Goal: Task Accomplishment & Management: Complete application form

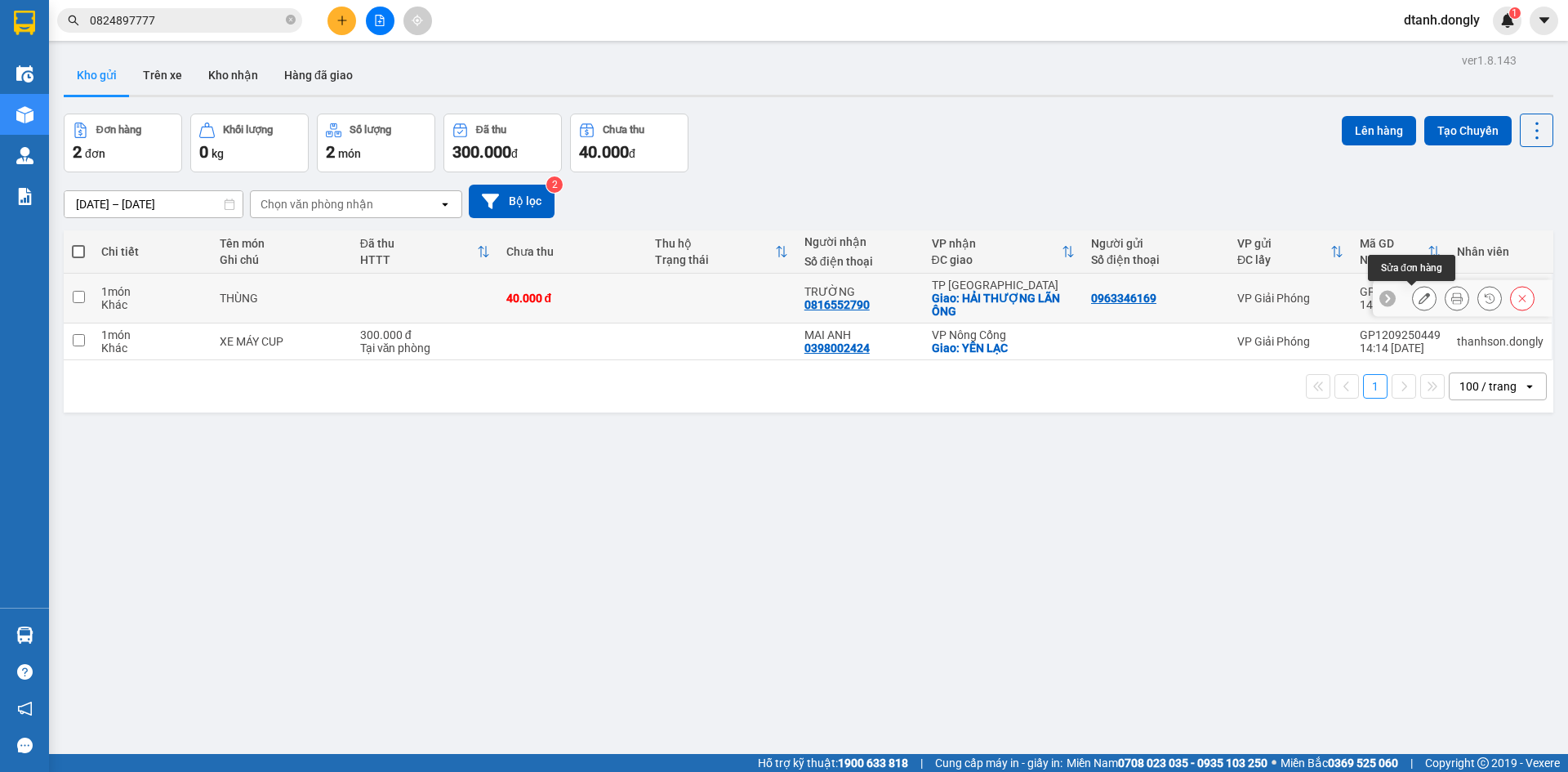
click at [1419, 300] on icon at bounding box center [1424, 298] width 12 height 12
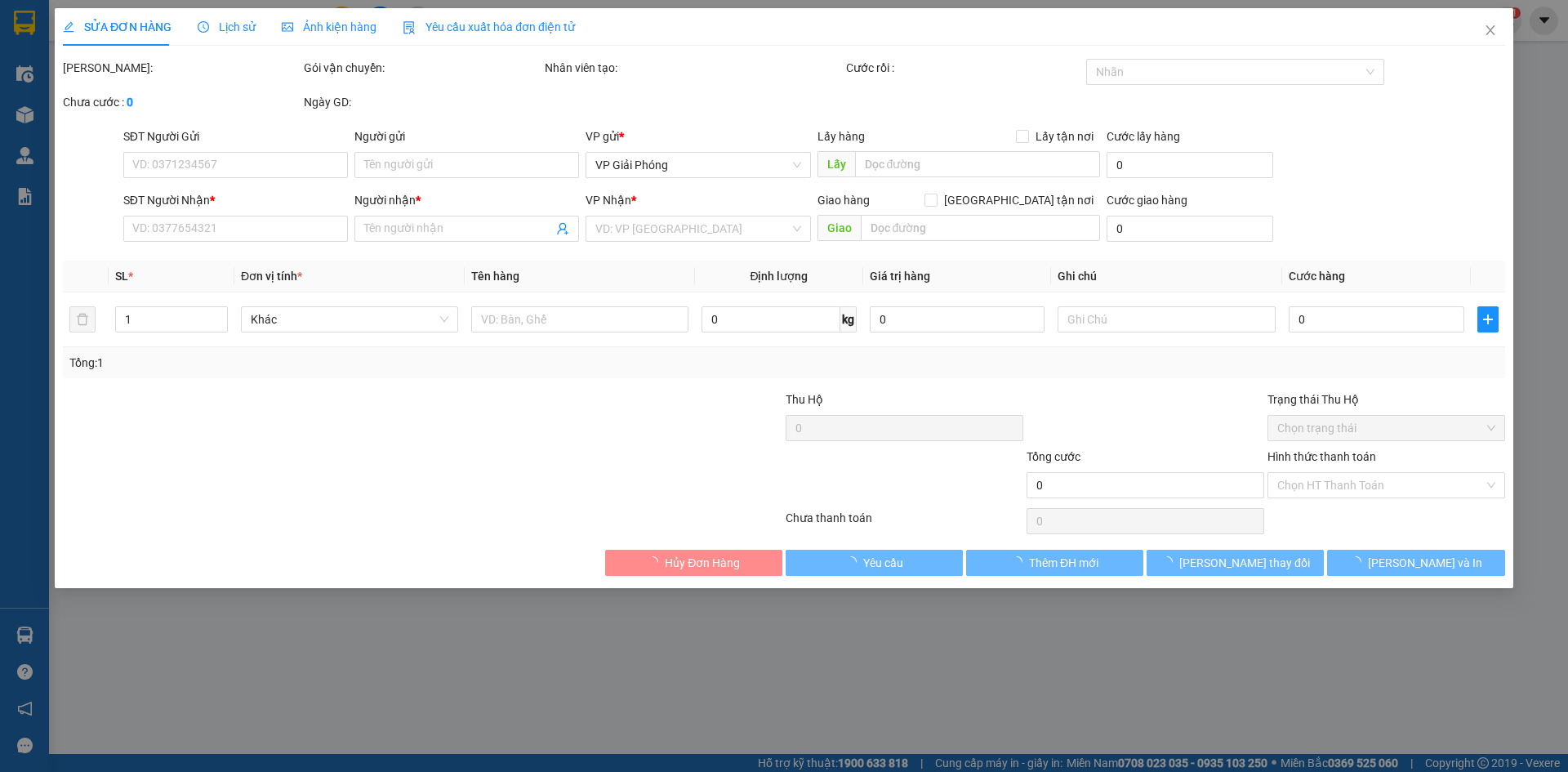
type input "0963346169"
type input "0816552790"
type input "TRƯỜNG"
checkbox input "true"
type input "HẢI THƯỢNG LÃN ÔNG"
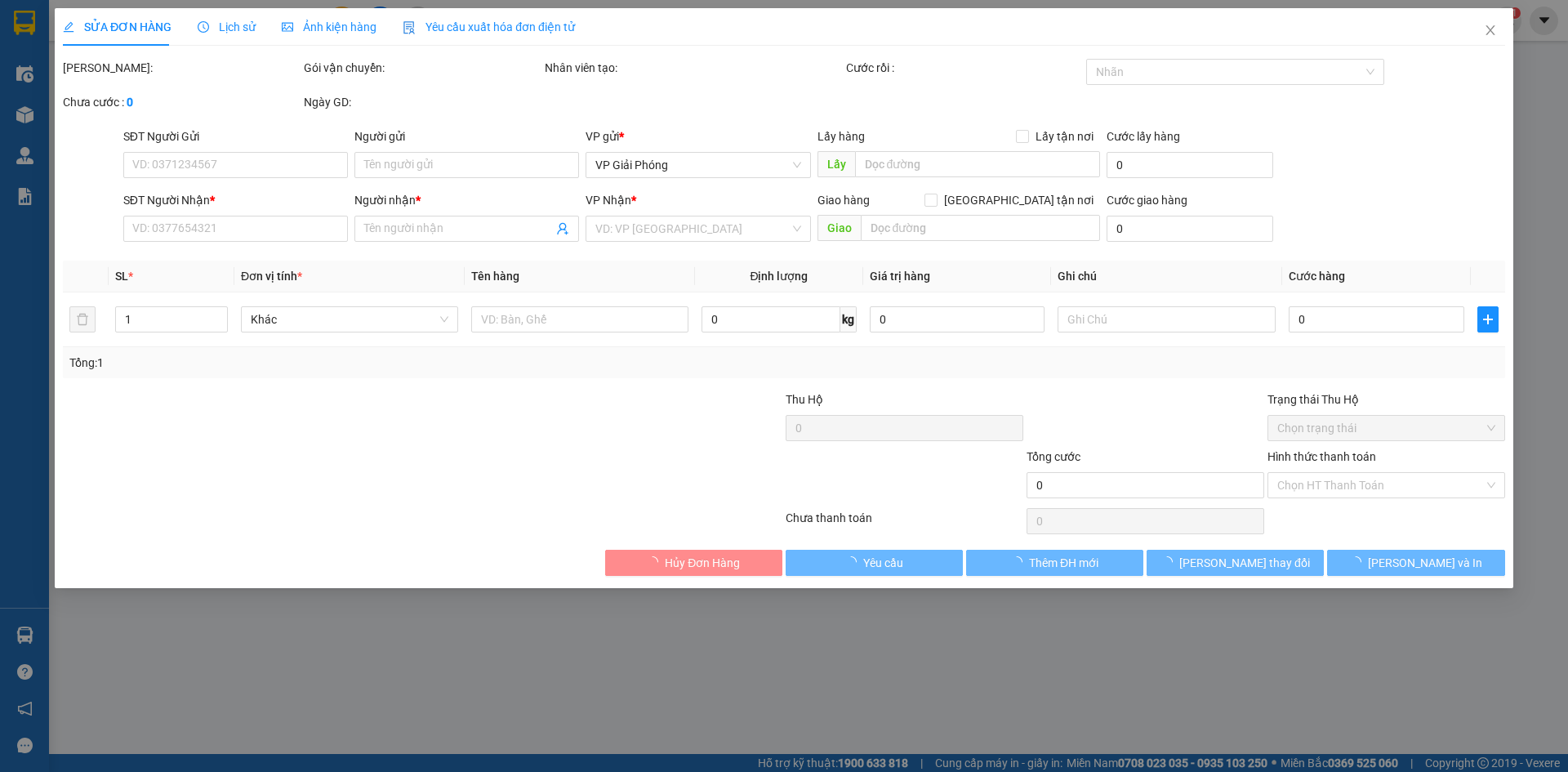
type input "40.000"
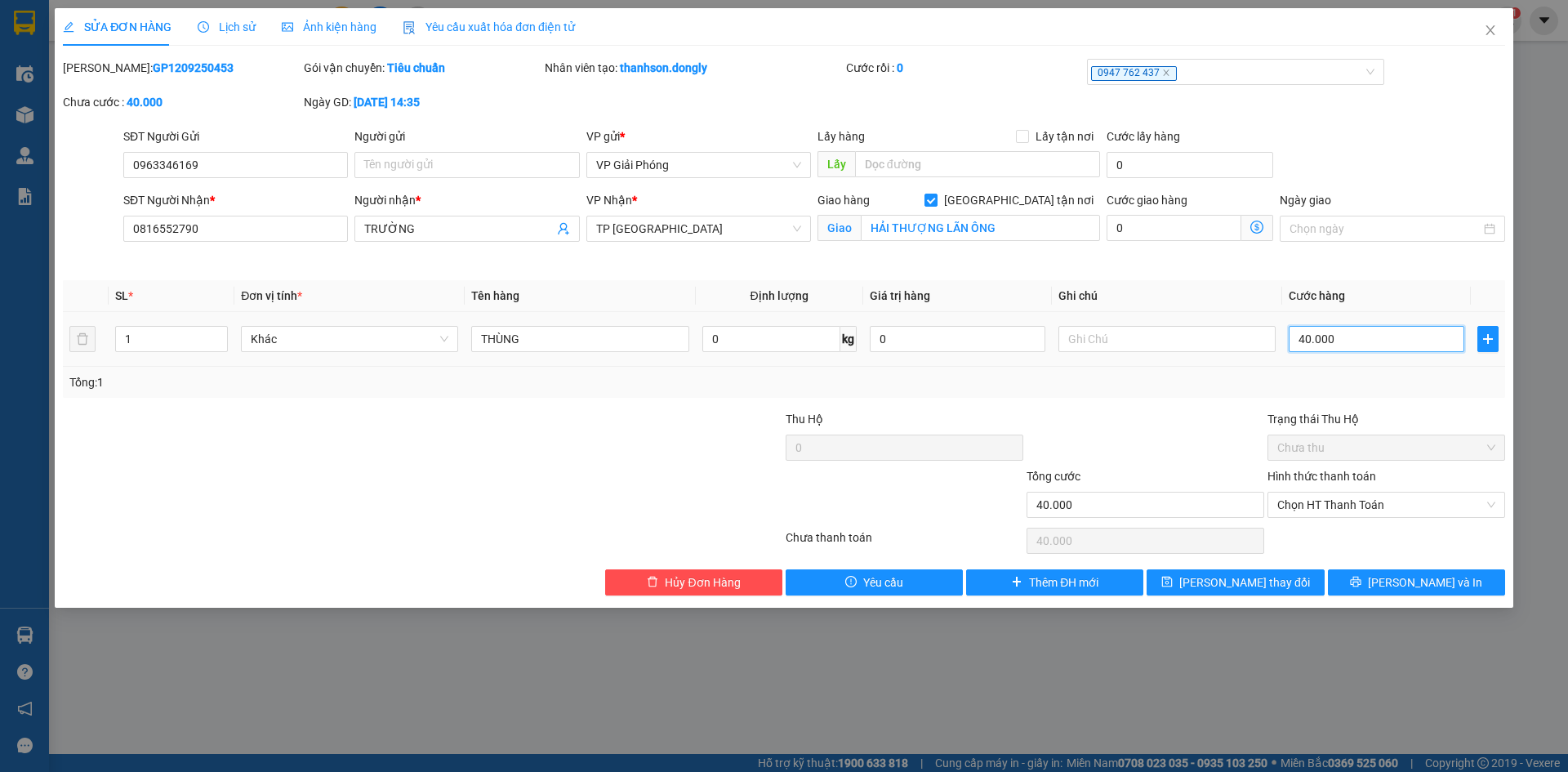
click at [1419, 341] on input "40.000" at bounding box center [1377, 338] width 175 height 26
type input "5"
type input "50"
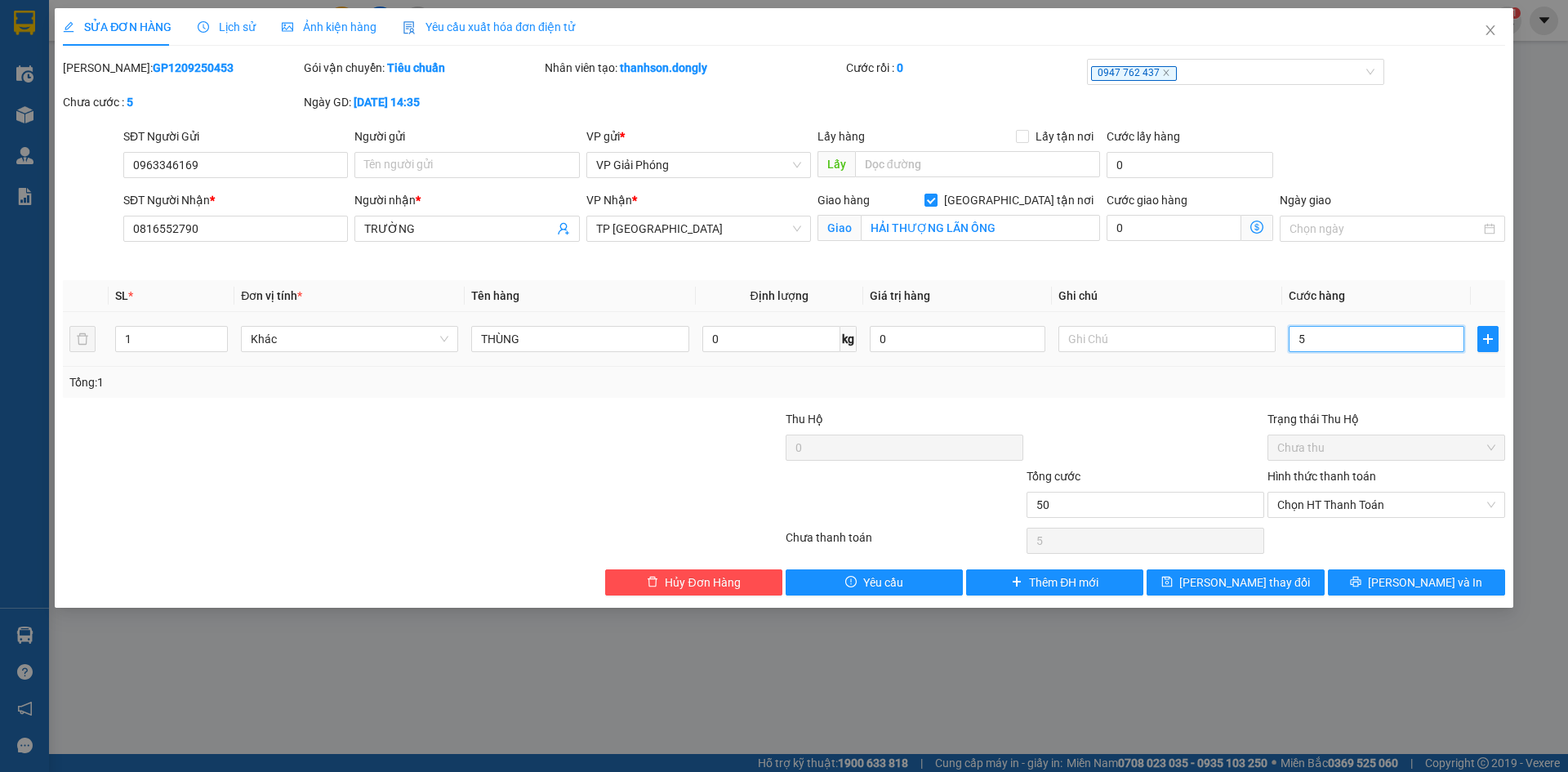
type input "50"
type input "50.000"
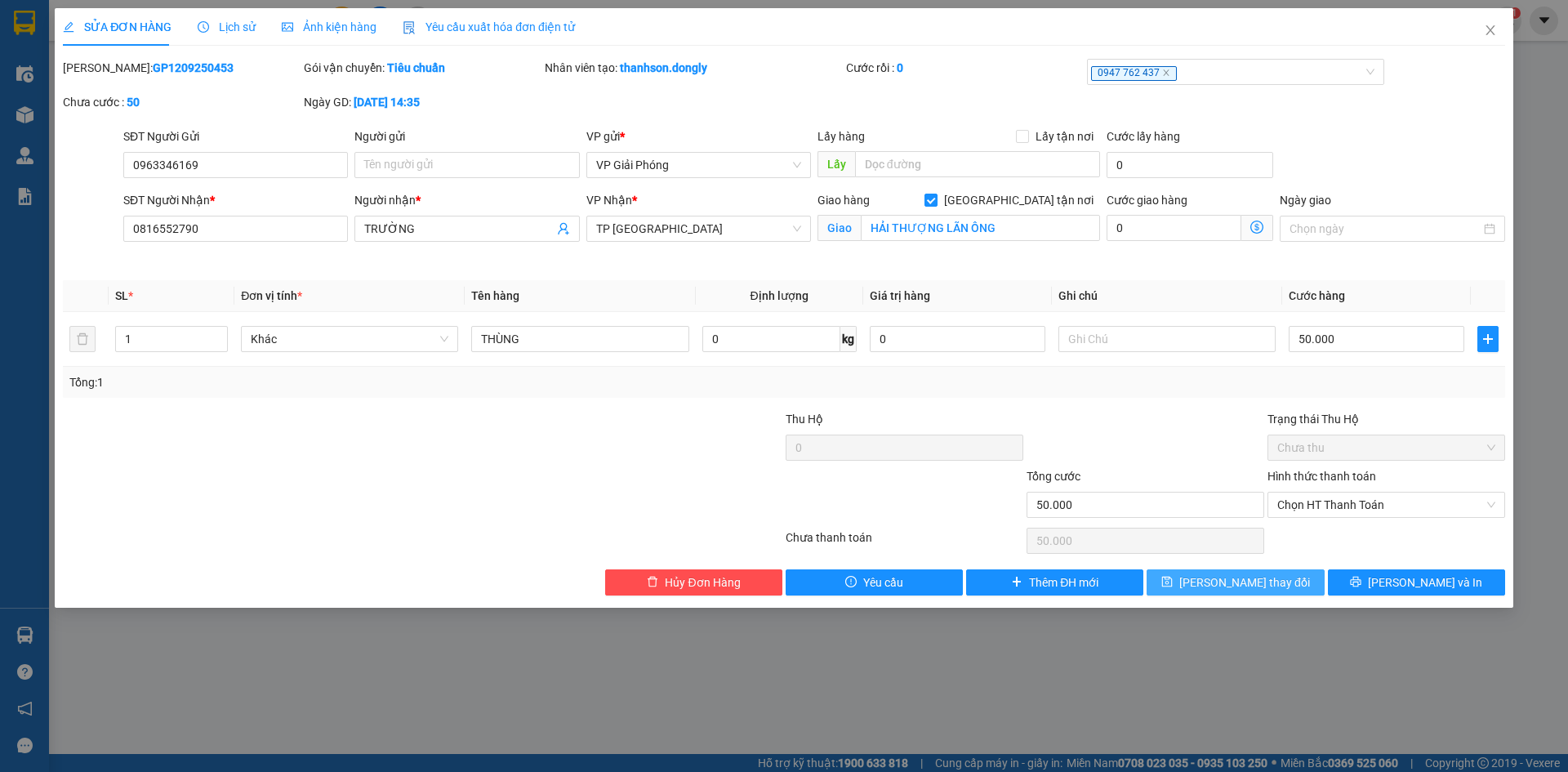
click at [1275, 580] on span "[PERSON_NAME] thay đổi" at bounding box center [1245, 583] width 131 height 18
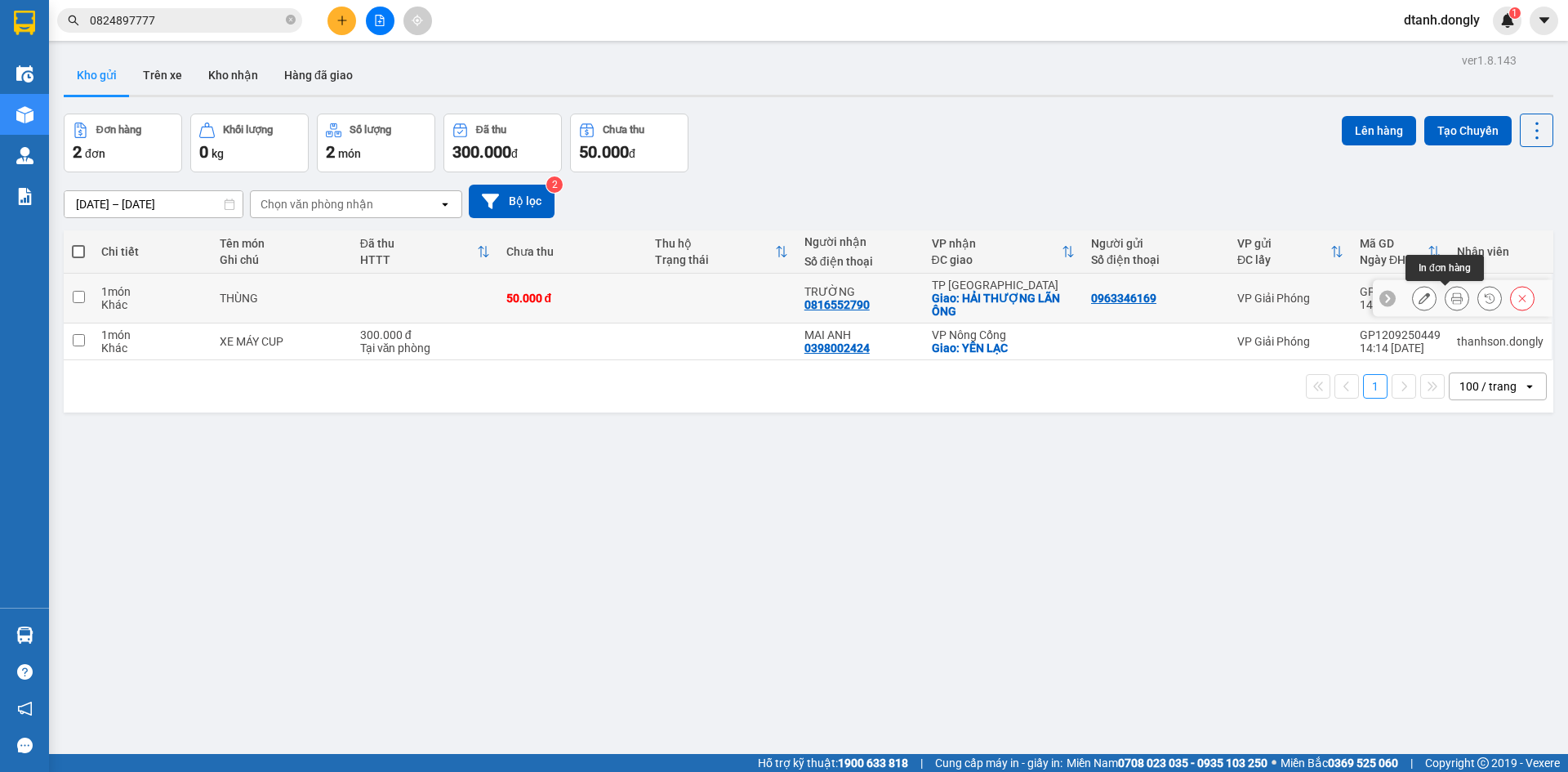
click at [1452, 299] on icon at bounding box center [1458, 298] width 12 height 12
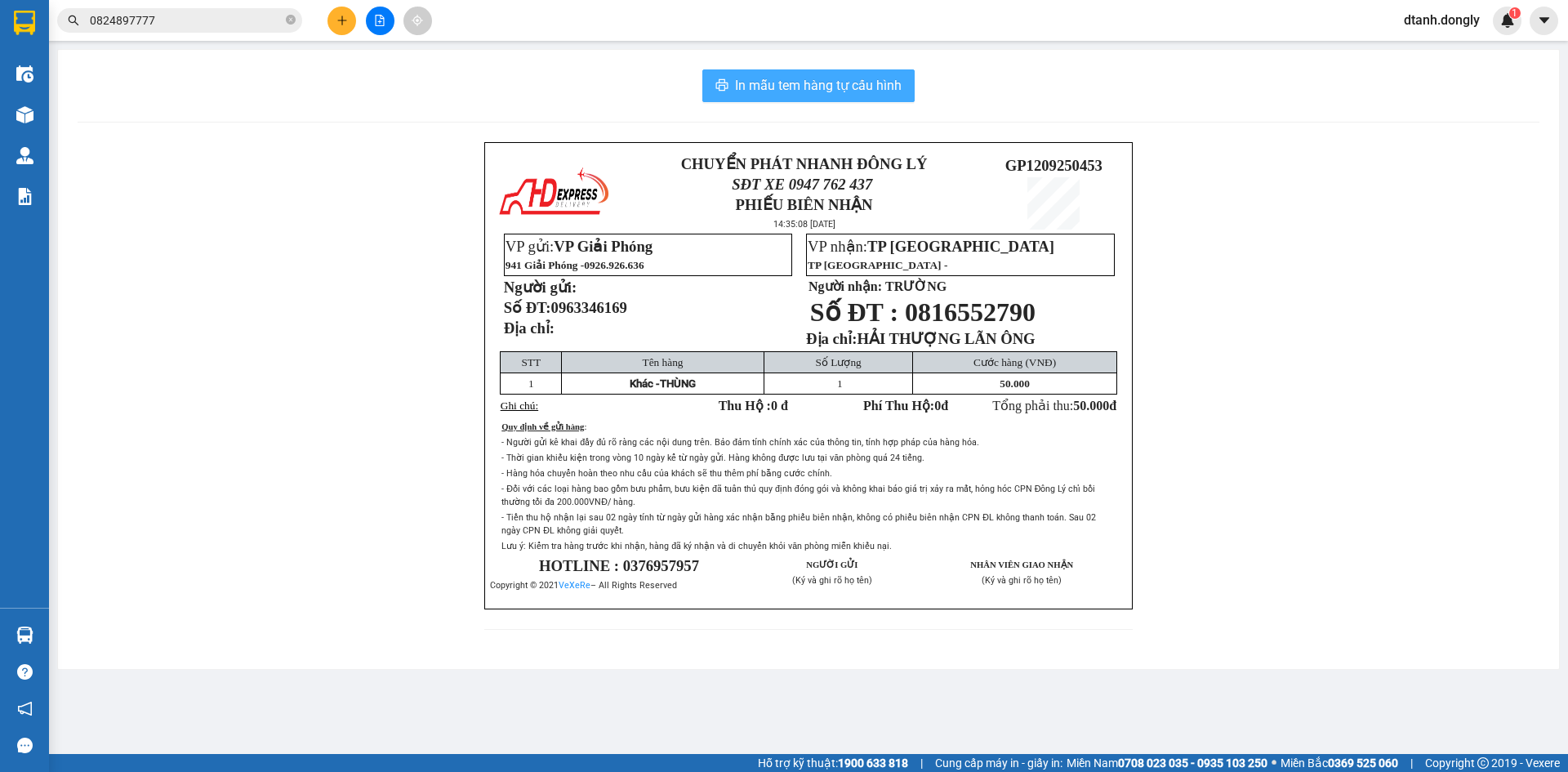
click at [834, 78] on span "In mẫu tem hàng tự cấu hình" at bounding box center [819, 85] width 167 height 20
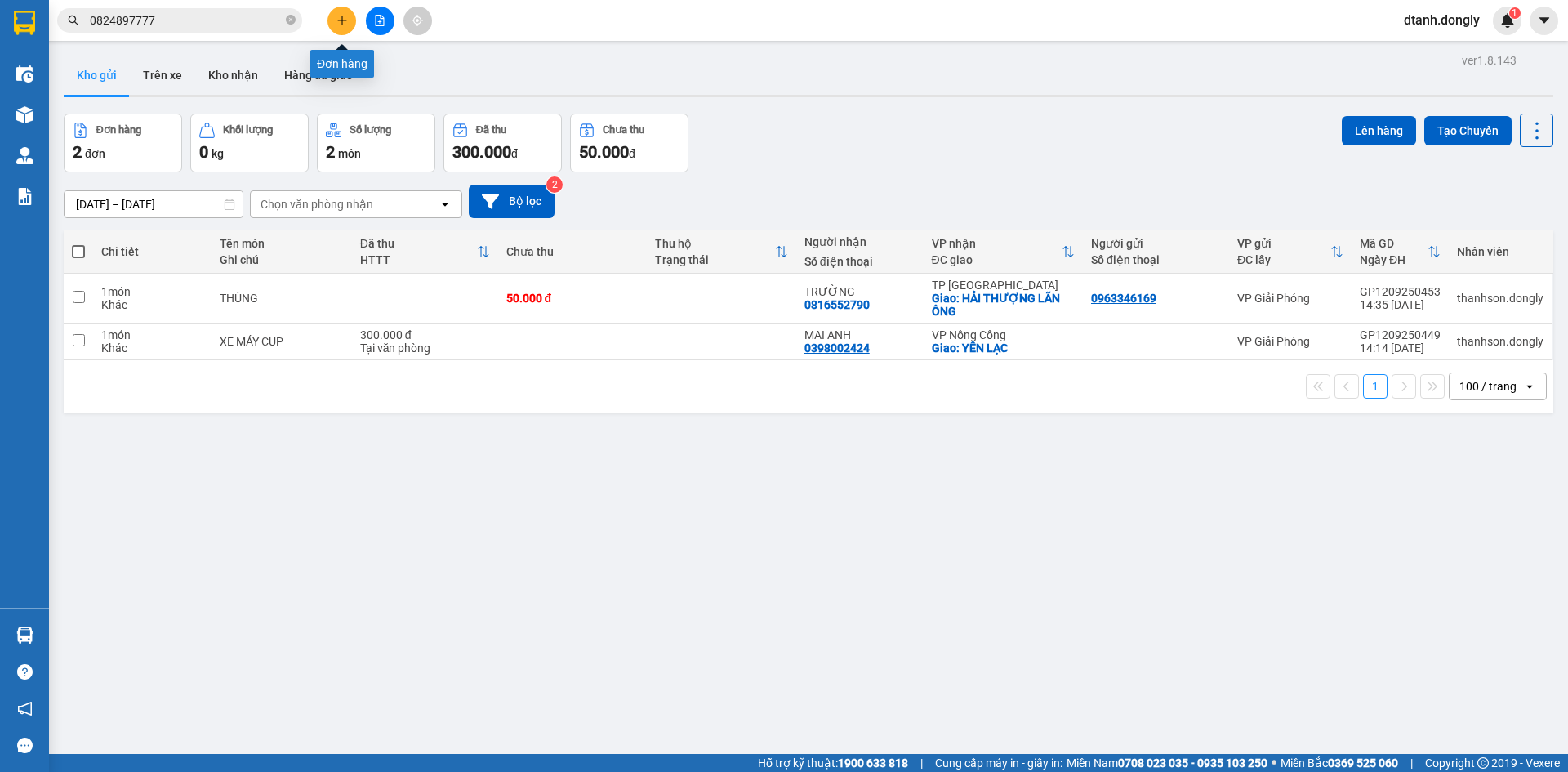
click at [351, 25] on button at bounding box center [341, 21] width 28 height 28
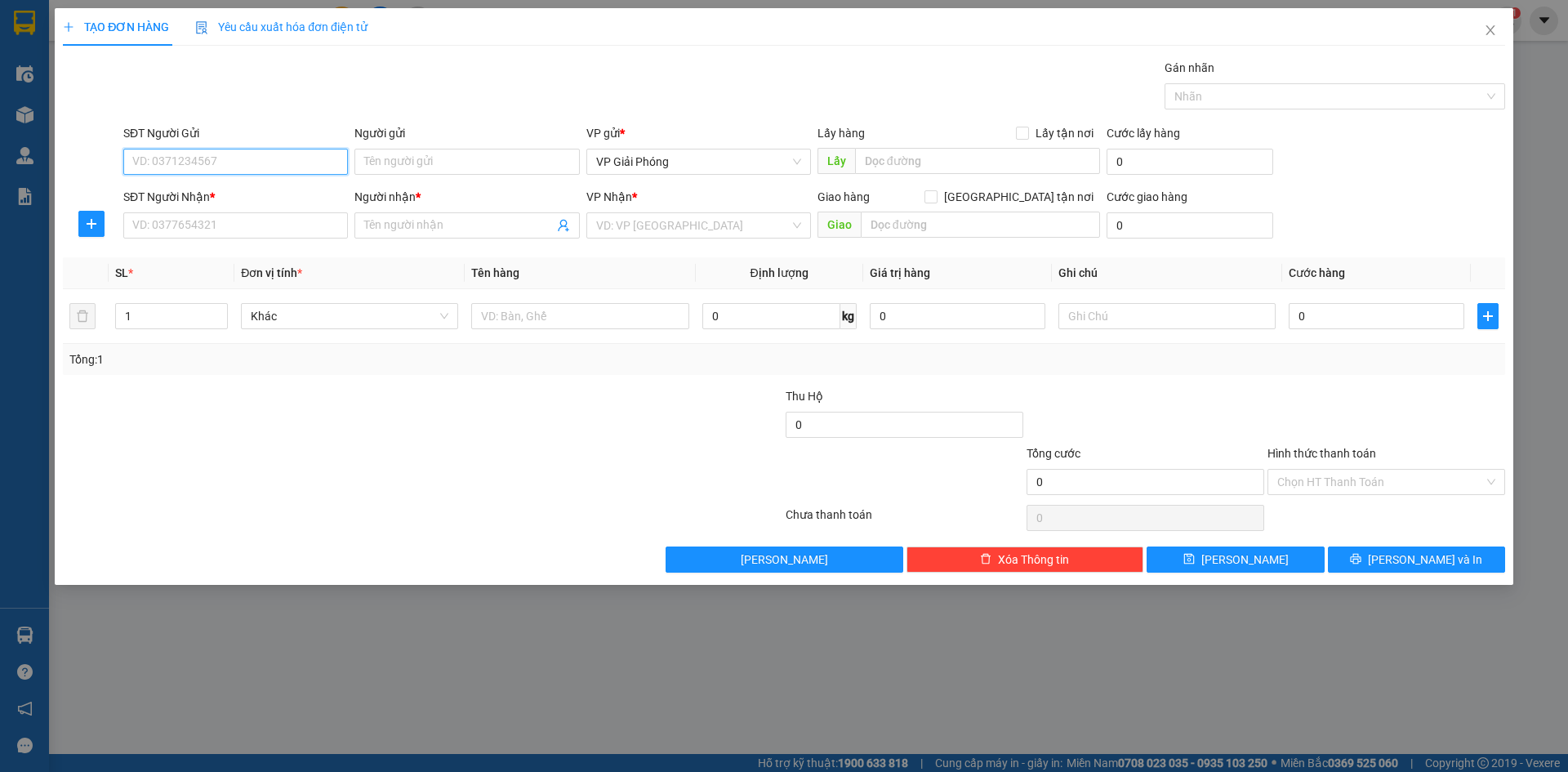
click at [274, 169] on input "SĐT Người Gửi" at bounding box center [235, 161] width 225 height 26
click at [316, 184] on div "0904233235" at bounding box center [235, 194] width 225 height 26
type input "0904233235"
click at [235, 233] on input "SĐT Người Nhận *" at bounding box center [235, 225] width 225 height 26
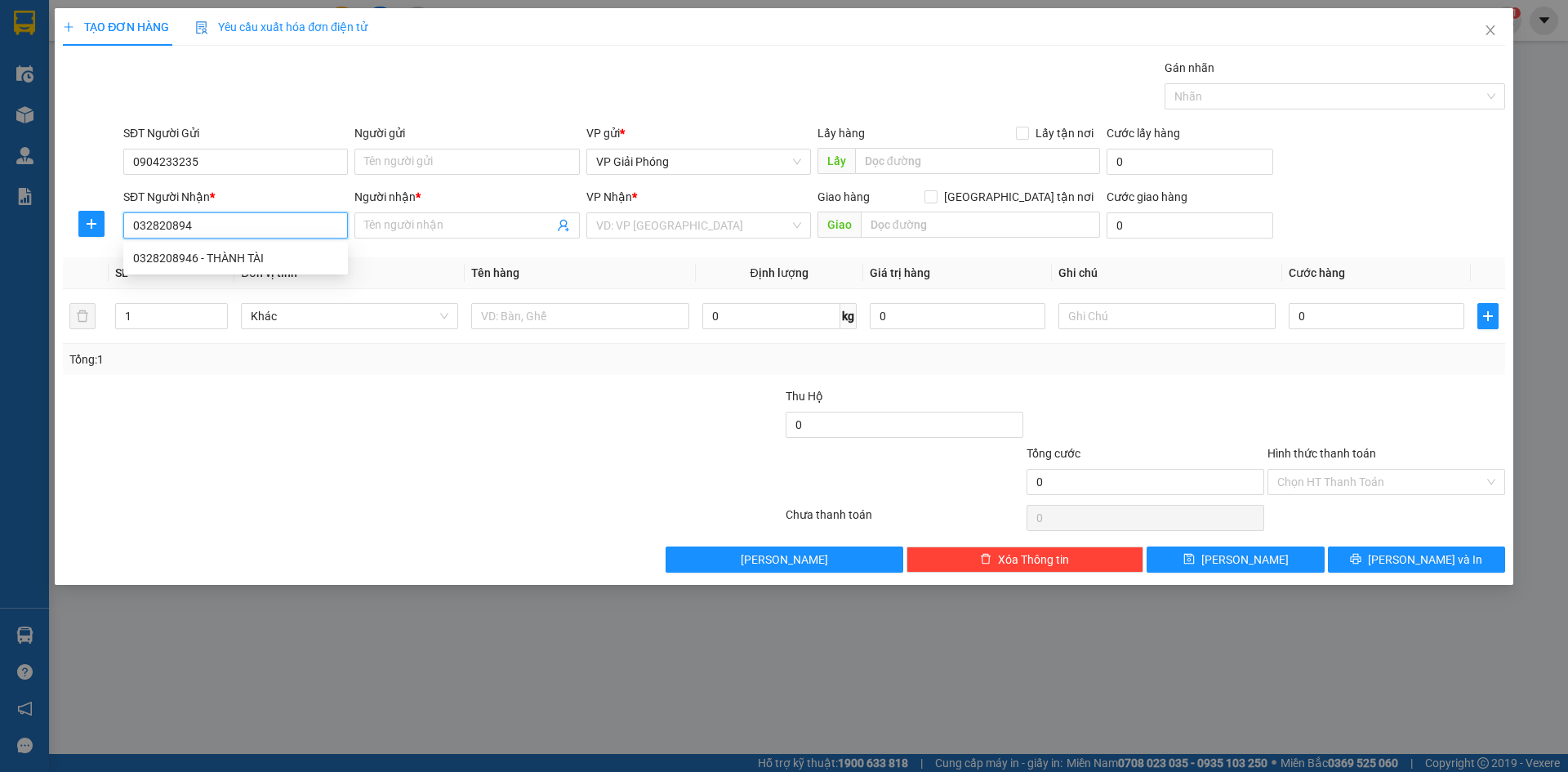
type input "0328208946"
click at [301, 248] on div "0328208946 - THÀNH TÀI" at bounding box center [235, 258] width 225 height 26
type input "THÀNH TÀI"
checkbox input "true"
type input "TTNC"
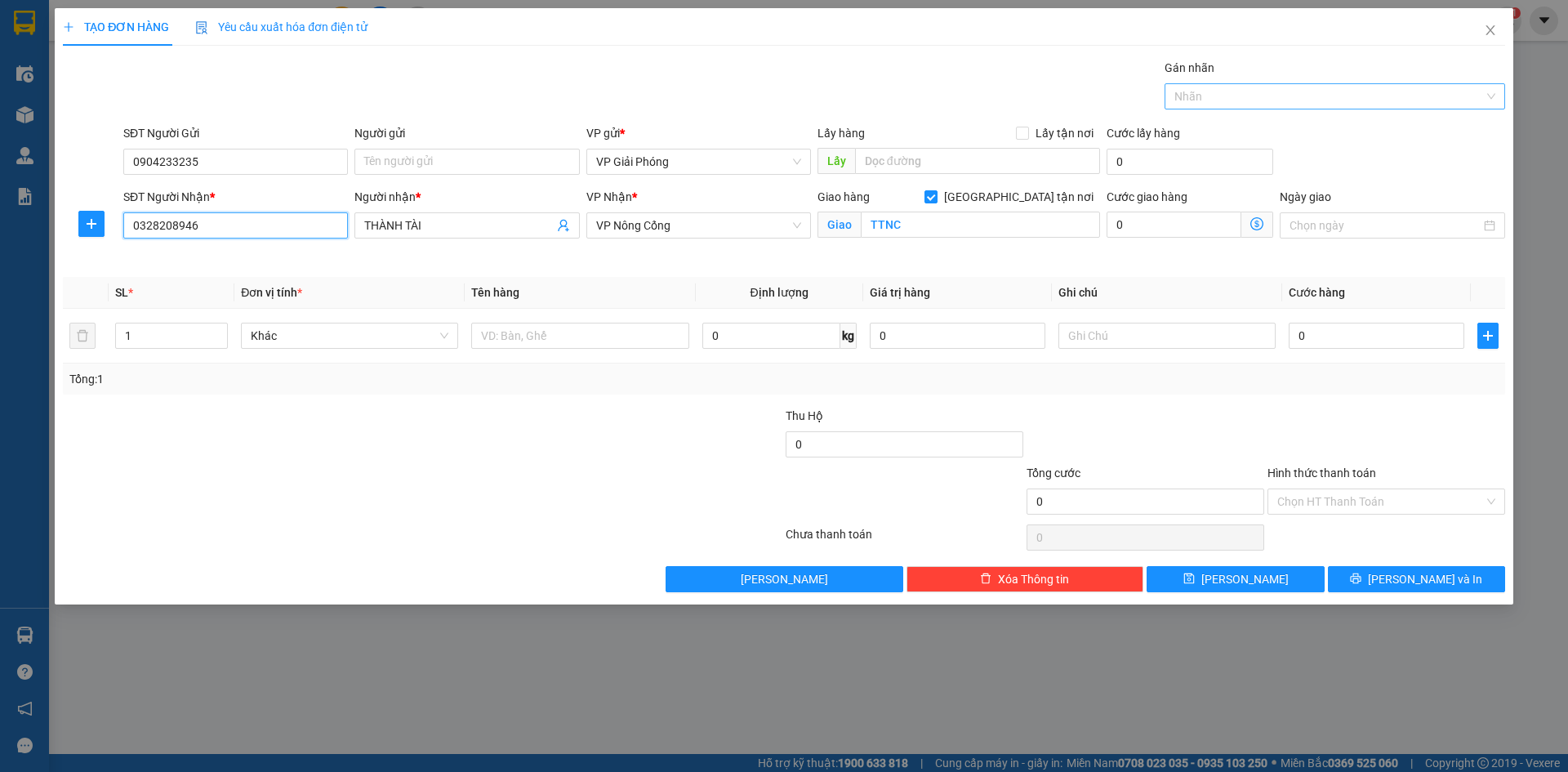
click at [1291, 87] on div at bounding box center [1327, 96] width 316 height 19
type input "0328208946"
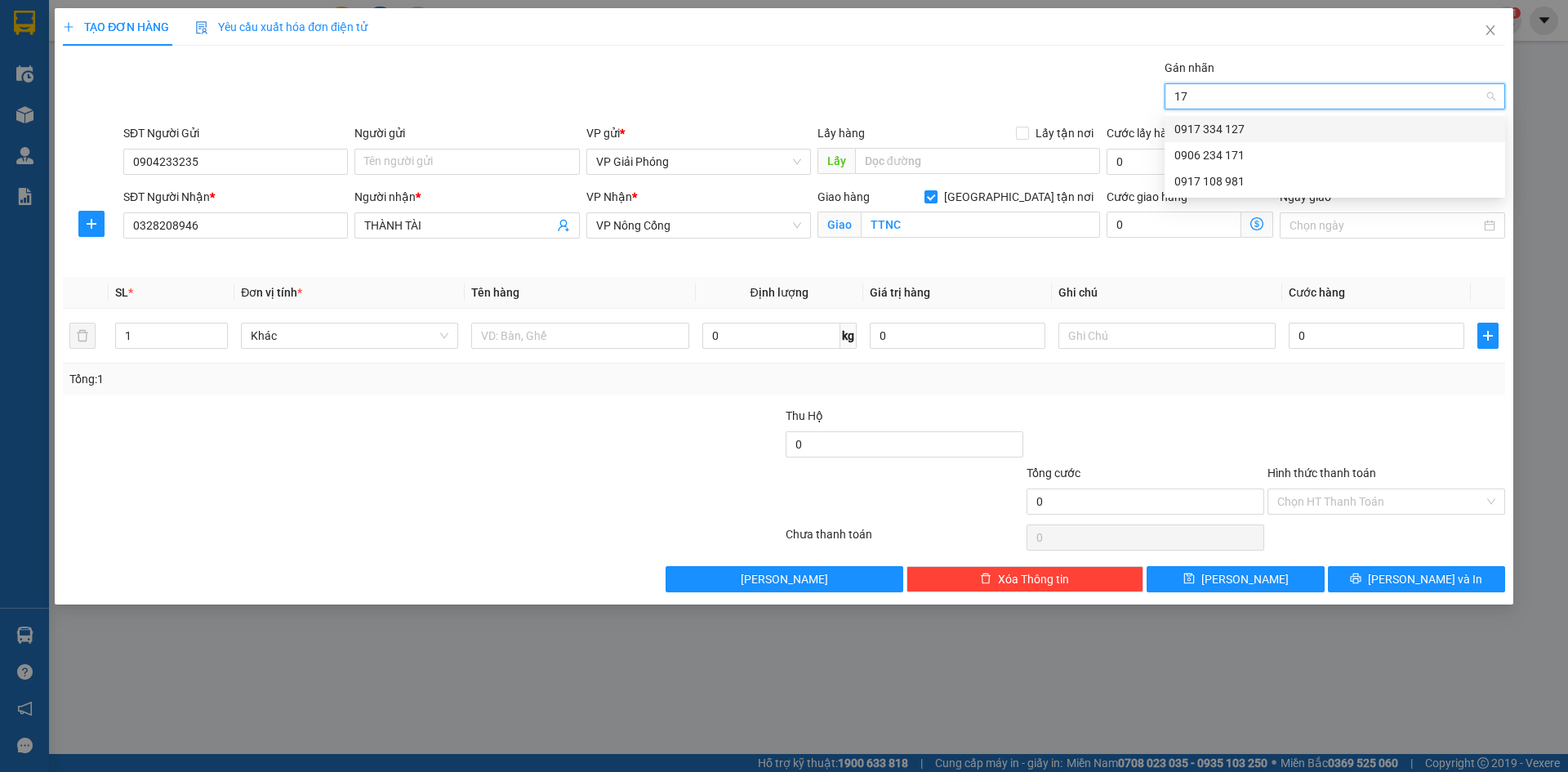
type input "171"
click at [1276, 132] on div "0906 234 171" at bounding box center [1335, 129] width 321 height 18
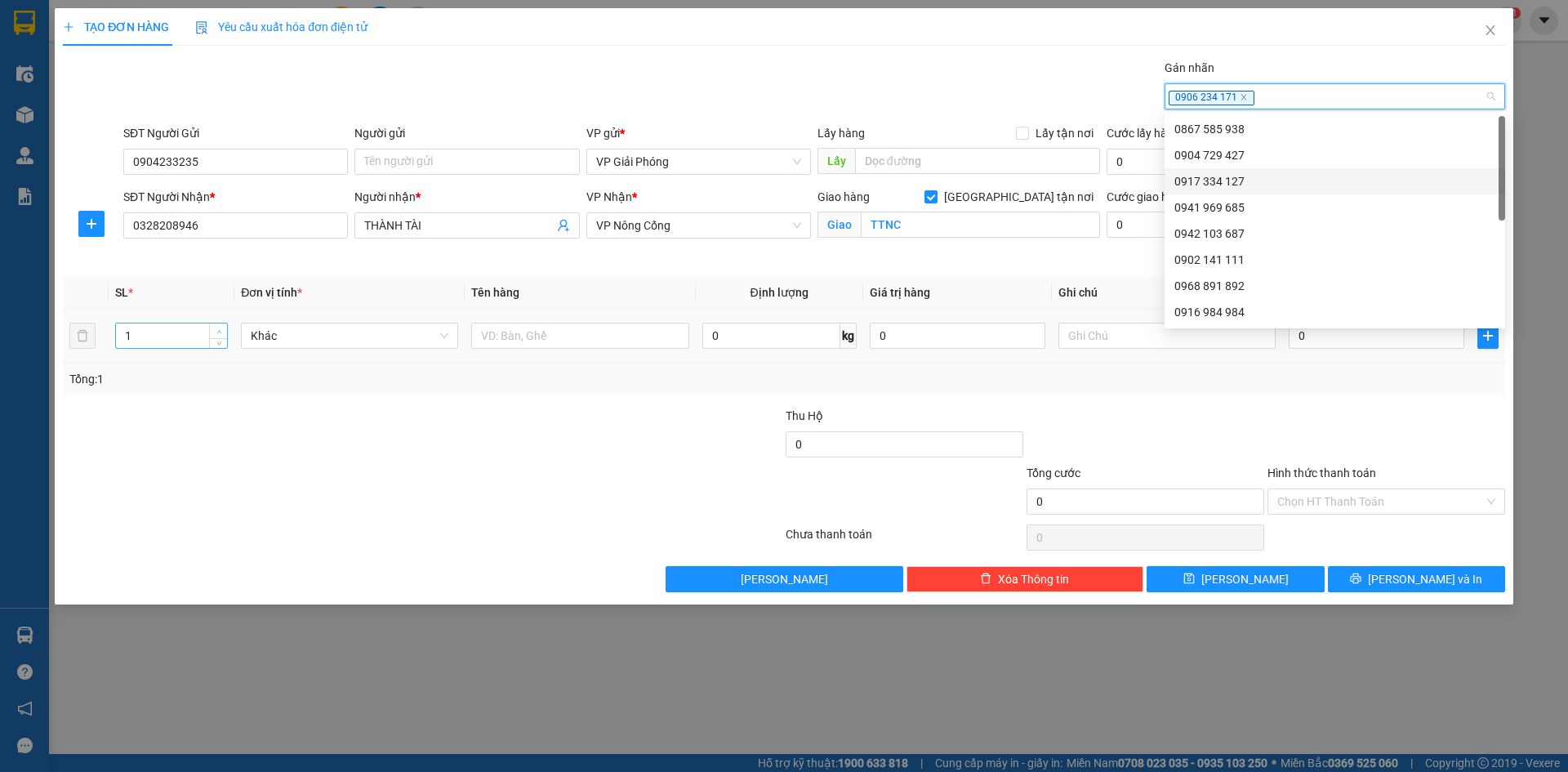
type input "2"
click at [214, 328] on span "up" at bounding box center [219, 331] width 10 height 10
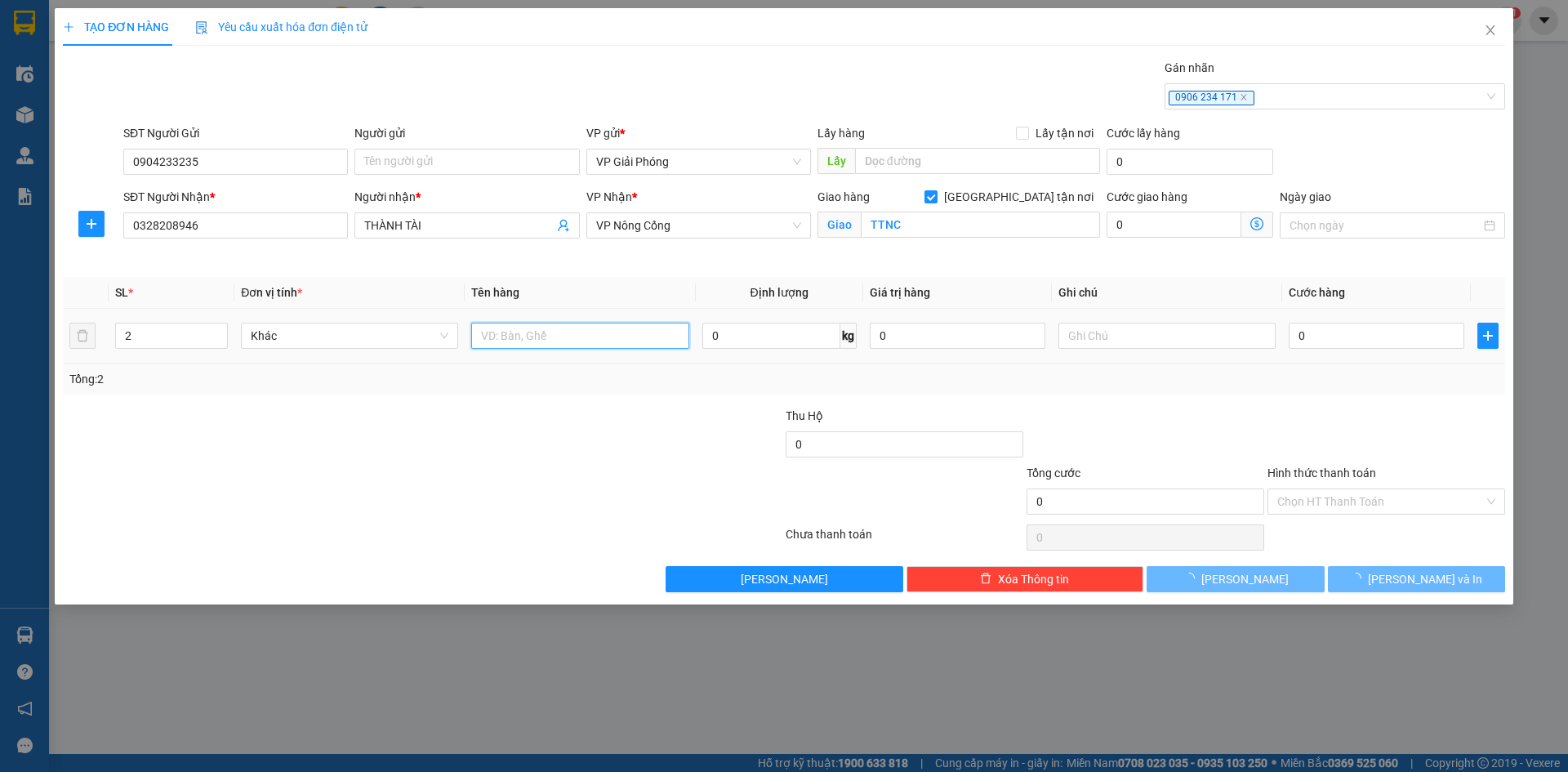
click at [579, 332] on input "text" at bounding box center [580, 335] width 217 height 26
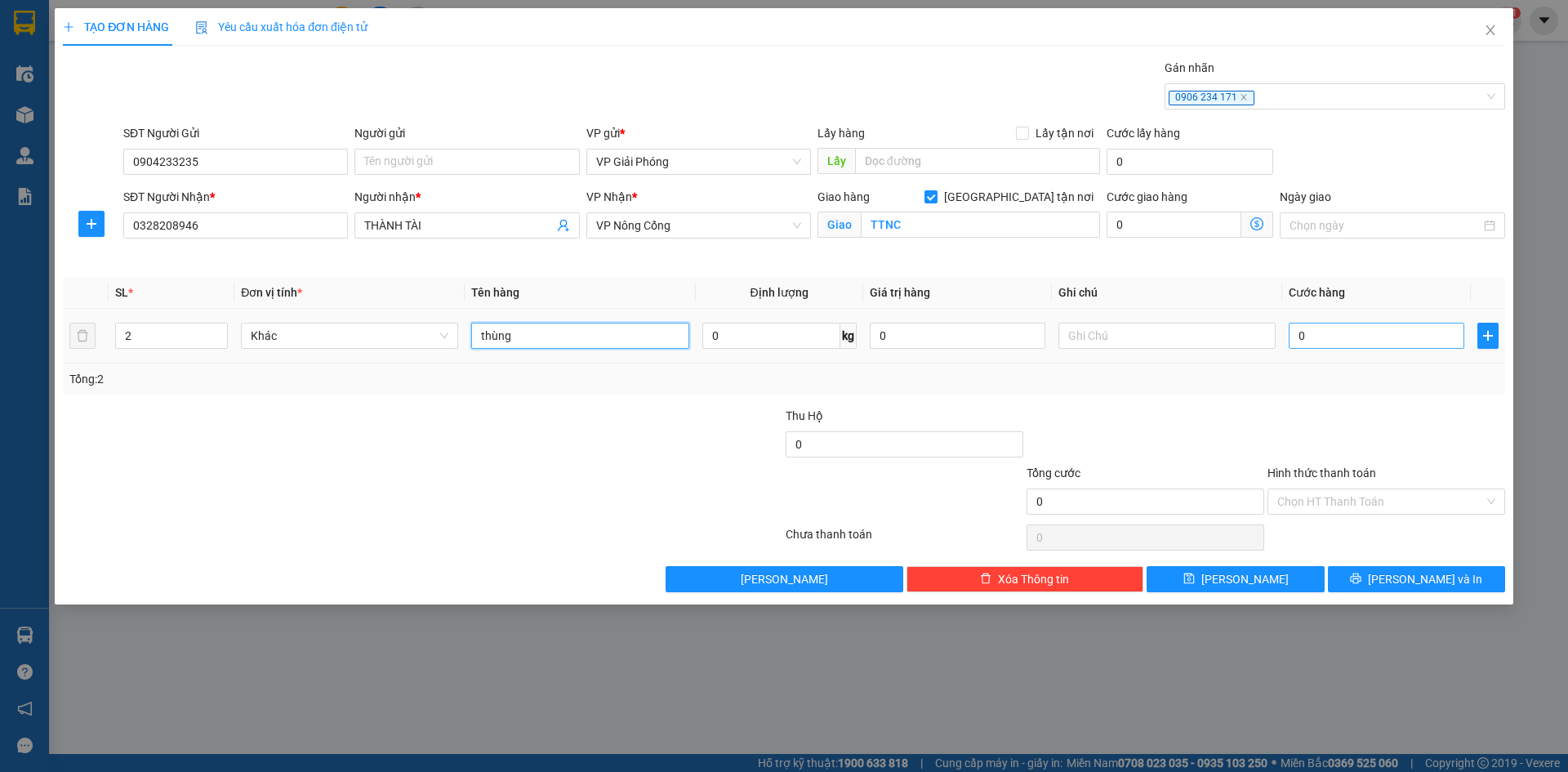
type input "thùng"
click at [1389, 336] on input "0" at bounding box center [1377, 335] width 175 height 26
type input "8"
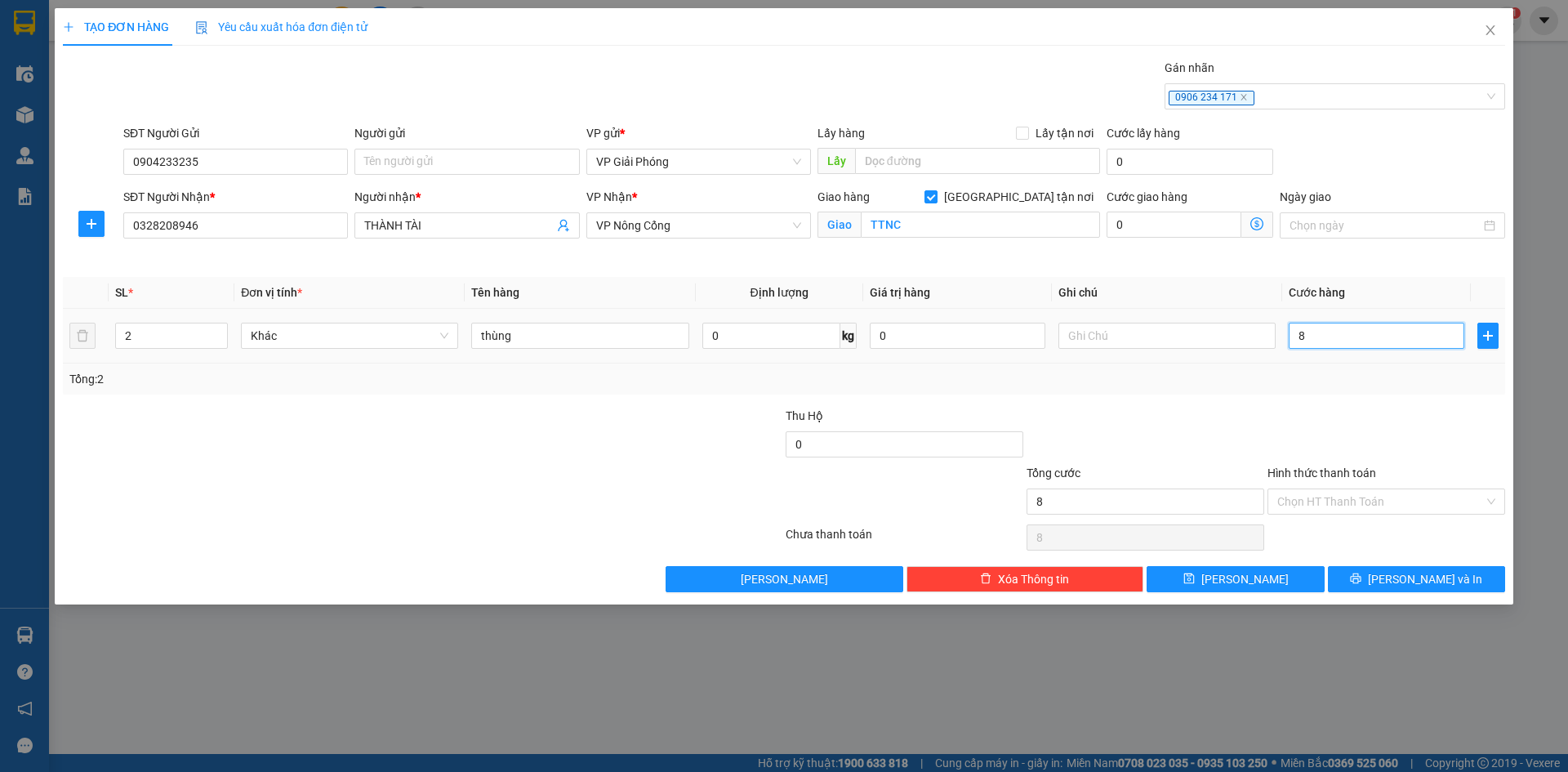
type input "80"
type input "80.000"
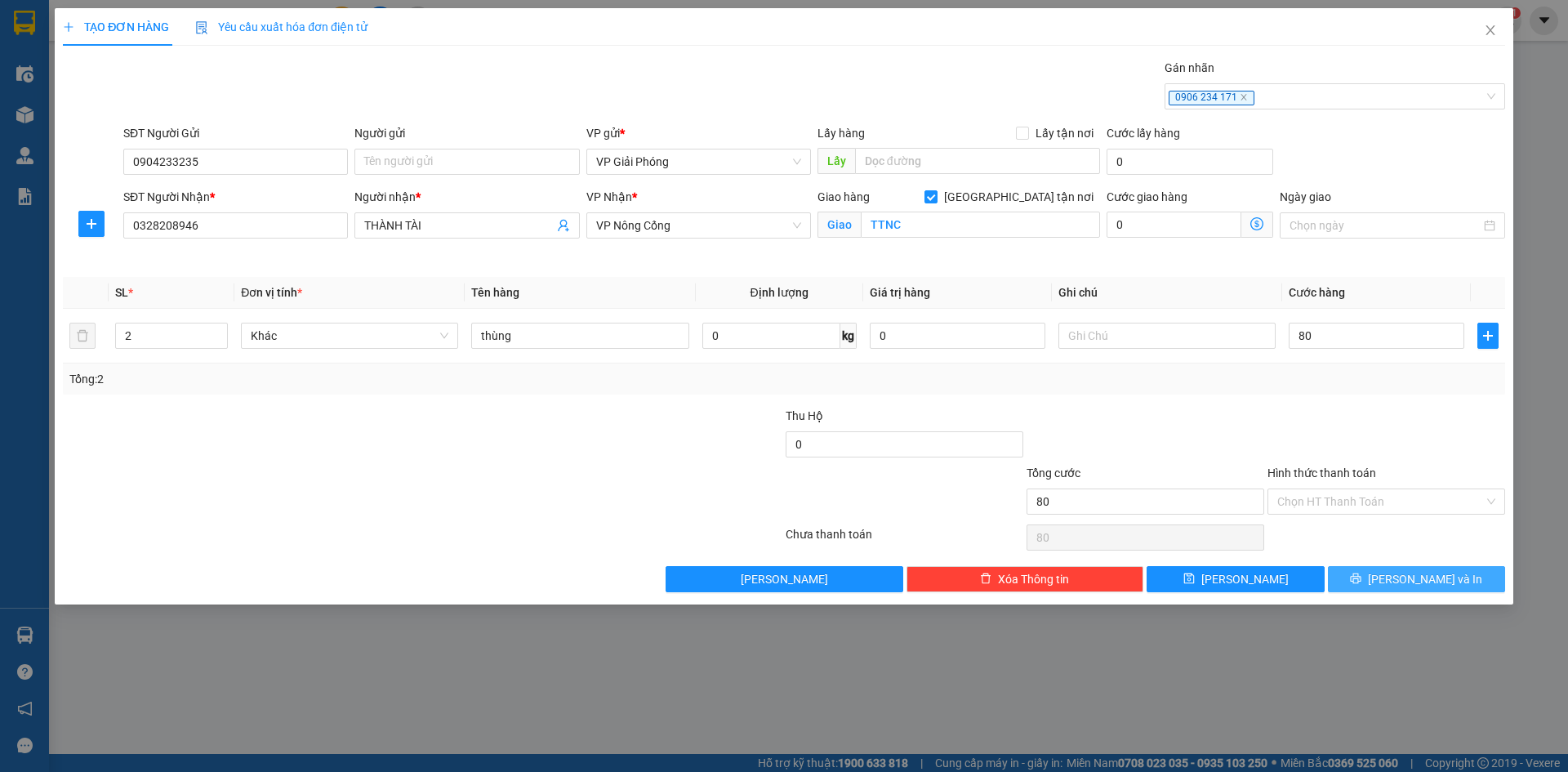
type input "80.000"
click at [1400, 580] on button "[PERSON_NAME] và In" at bounding box center [1417, 578] width 177 height 26
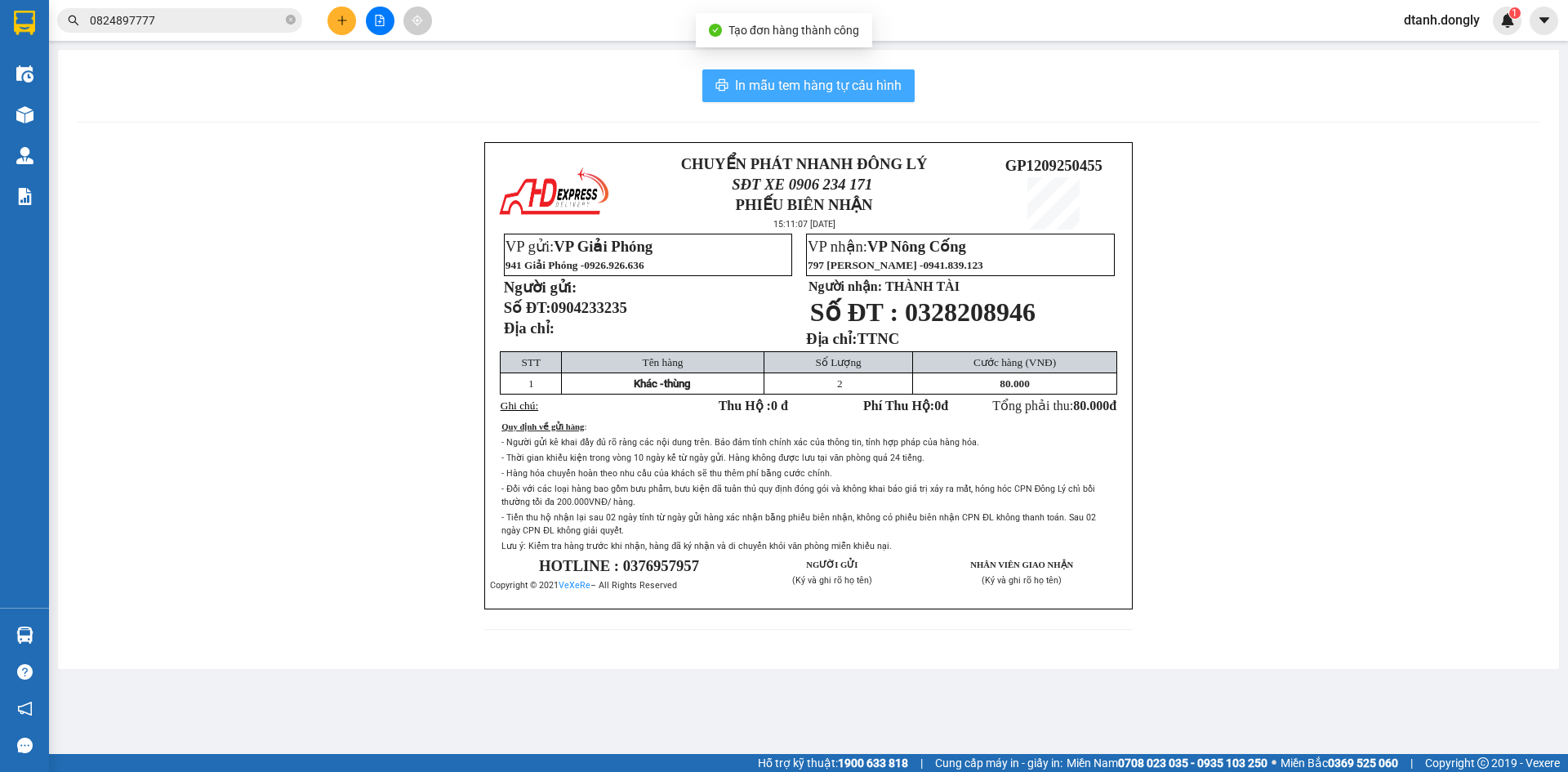
click at [891, 86] on span "In mẫu tem hàng tự cấu hình" at bounding box center [819, 85] width 167 height 20
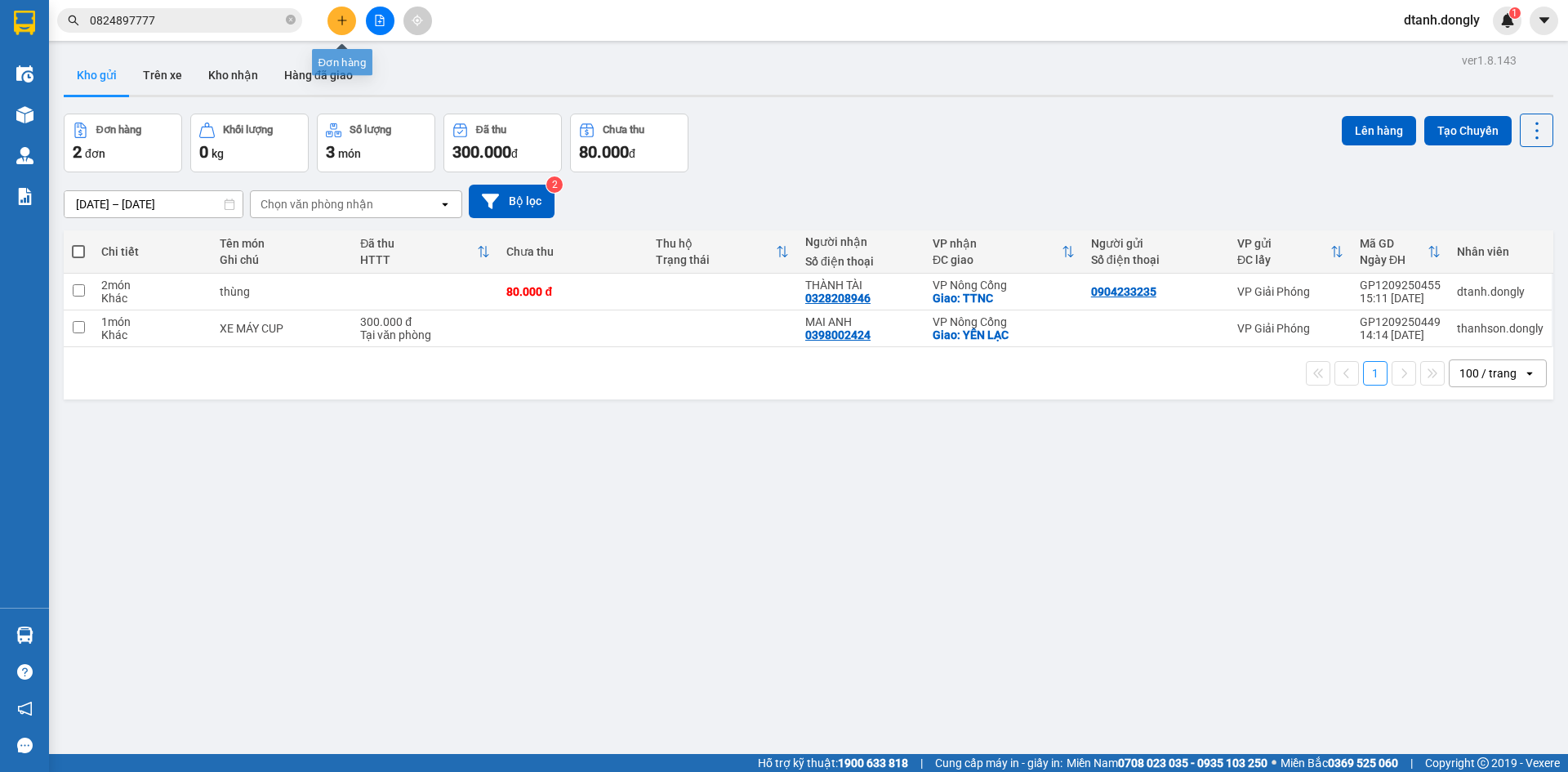
click at [330, 23] on button at bounding box center [341, 21] width 28 height 28
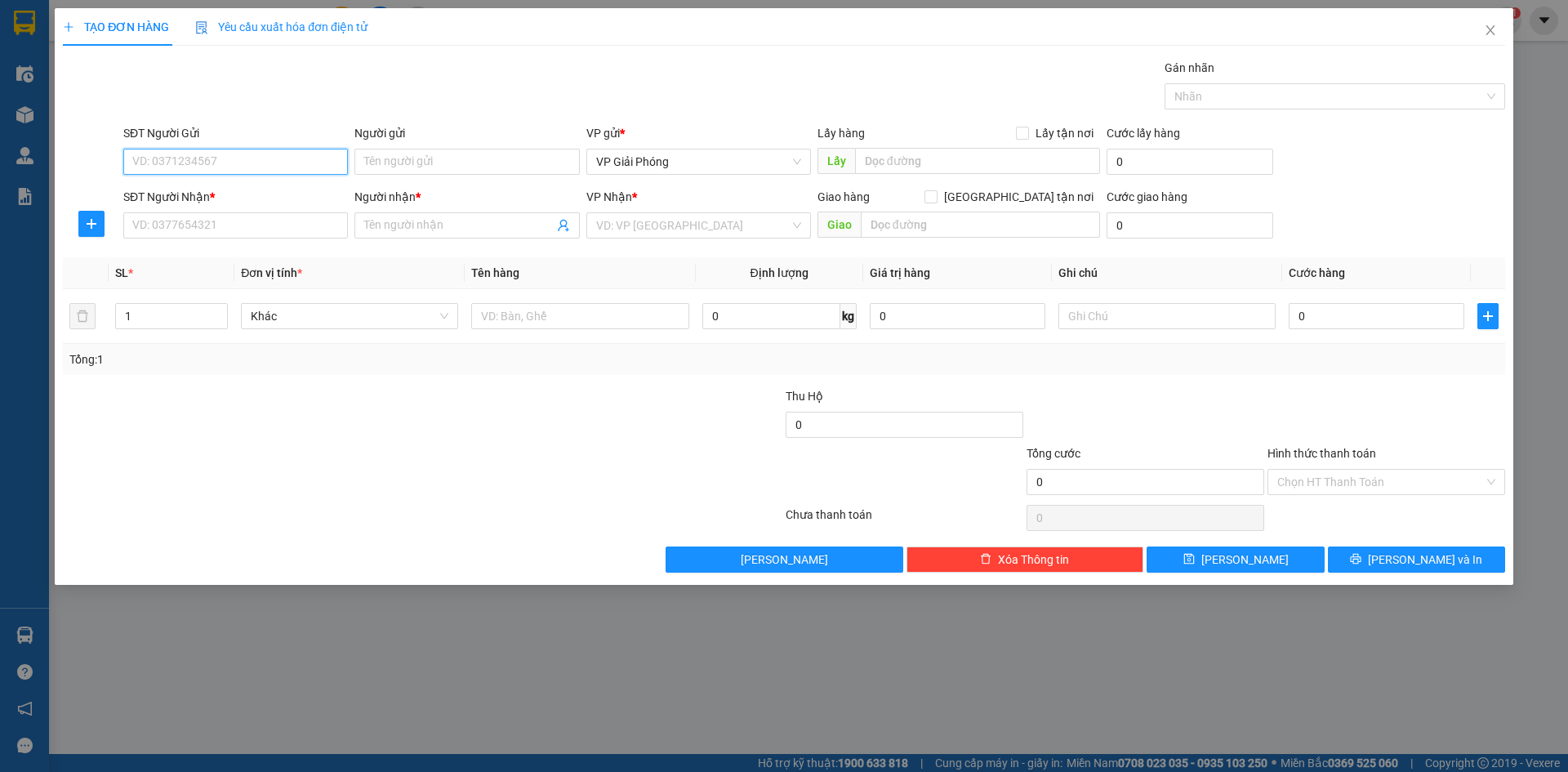
click at [277, 162] on input "SĐT Người Gửi" at bounding box center [235, 161] width 225 height 26
type input "0349042946"
click at [323, 222] on input "SĐT Người Nhận *" at bounding box center [235, 225] width 225 height 26
type input "0936200626"
click at [531, 230] on input "Người nhận *" at bounding box center [458, 225] width 189 height 18
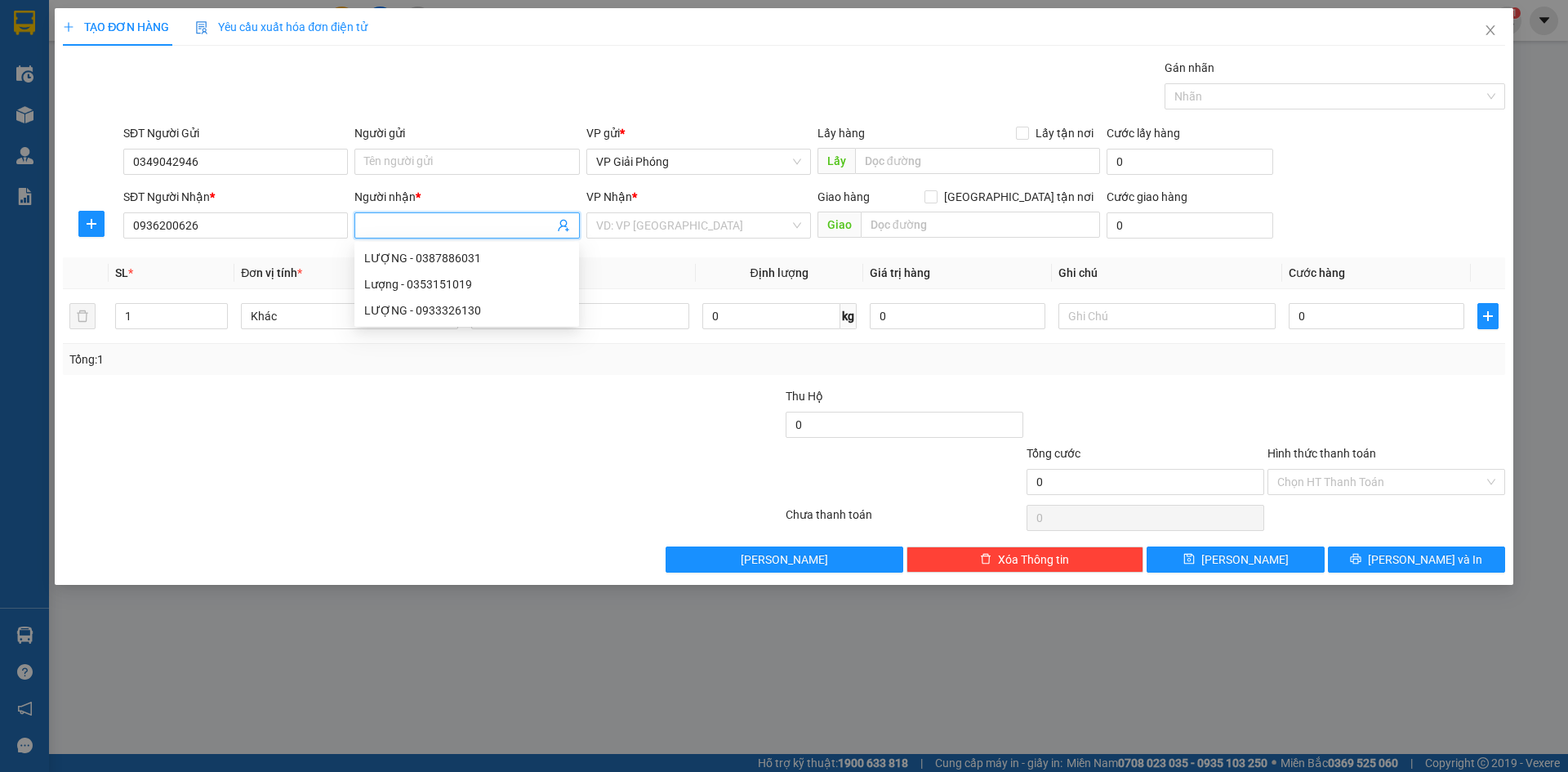
type input "d"
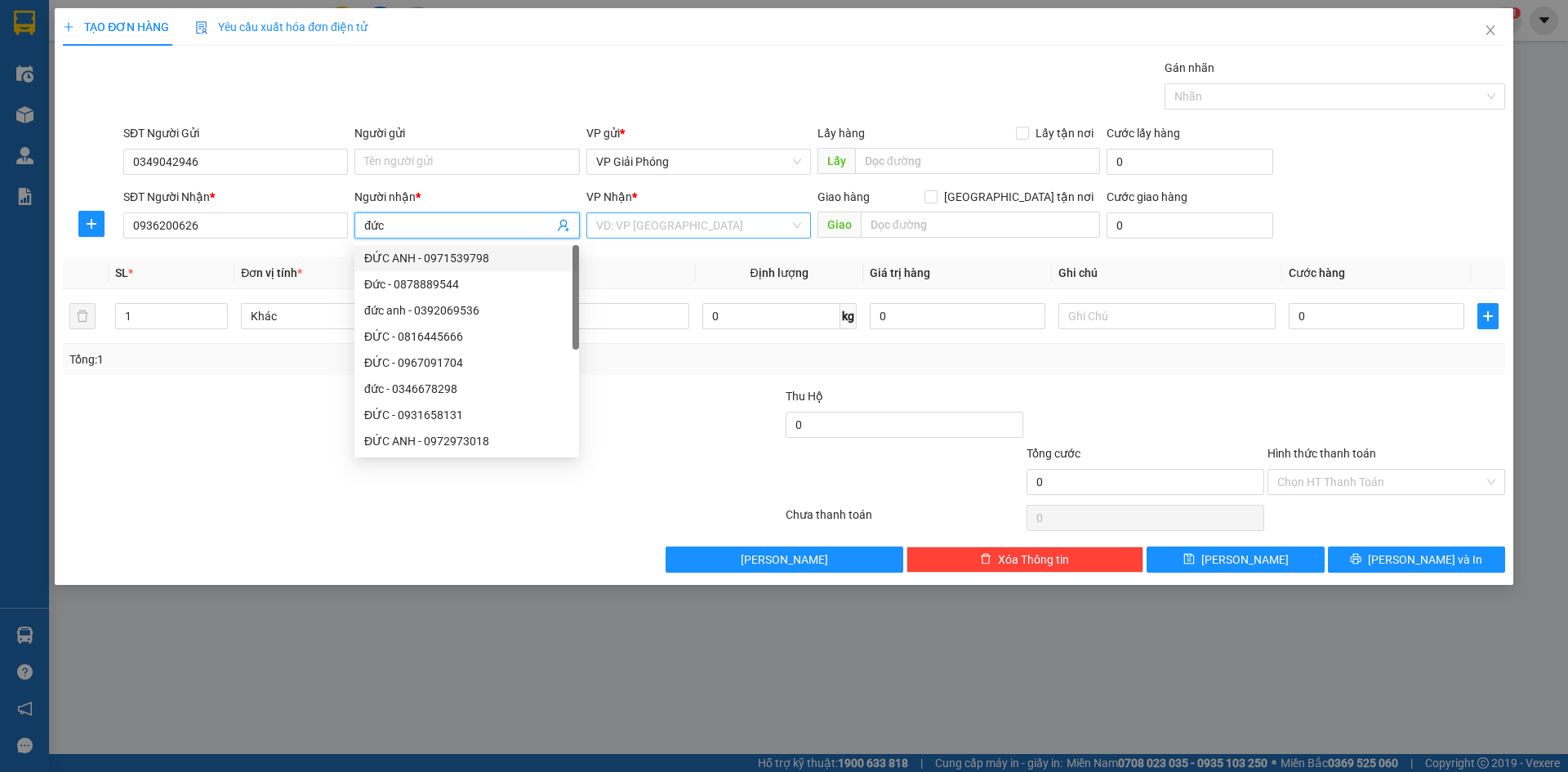
type input "đức"
click at [710, 223] on input "search" at bounding box center [693, 225] width 194 height 24
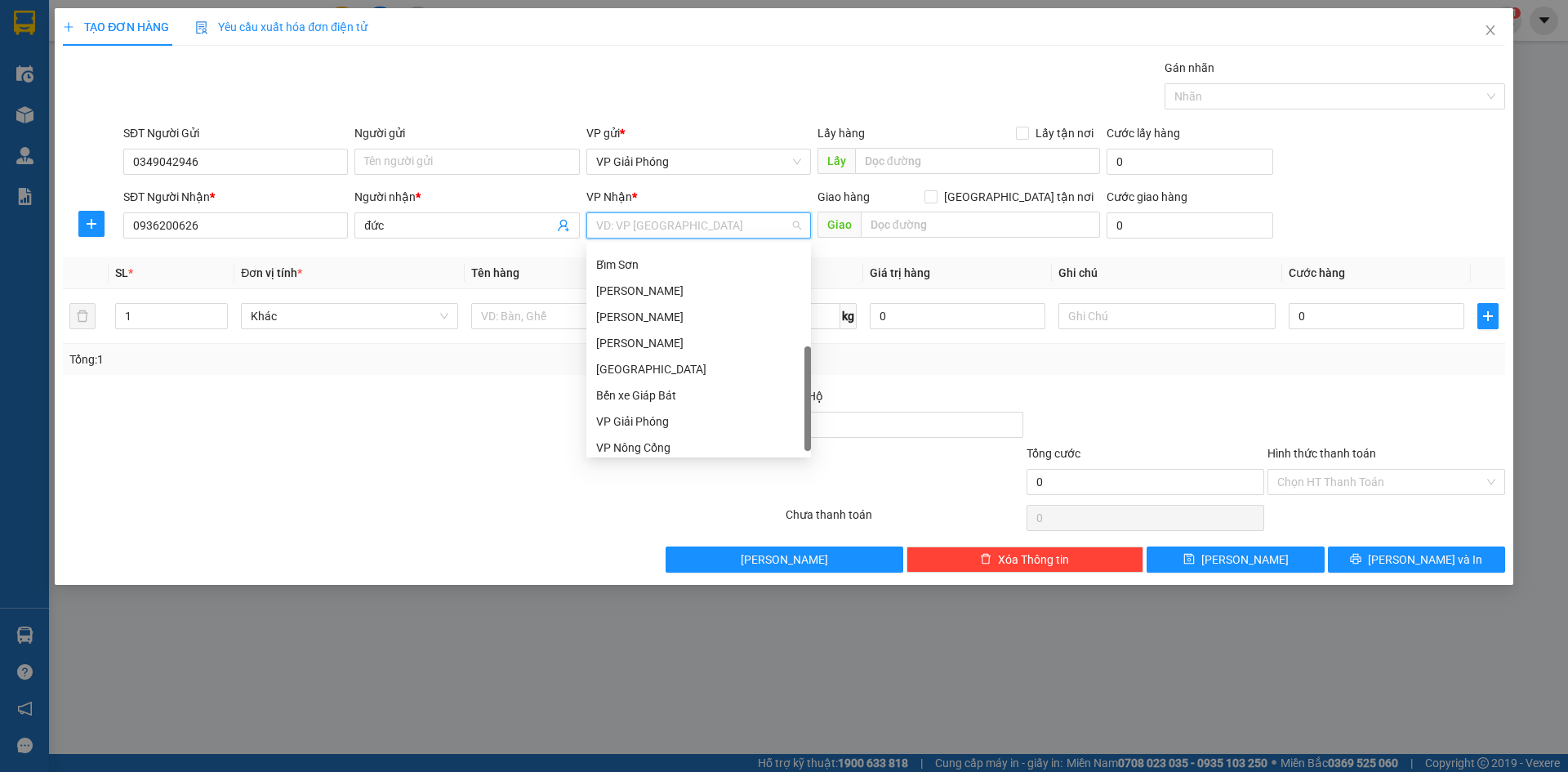
scroll to position [229, 0]
click at [681, 448] on div "VP Nông Cống" at bounding box center [699, 447] width 205 height 18
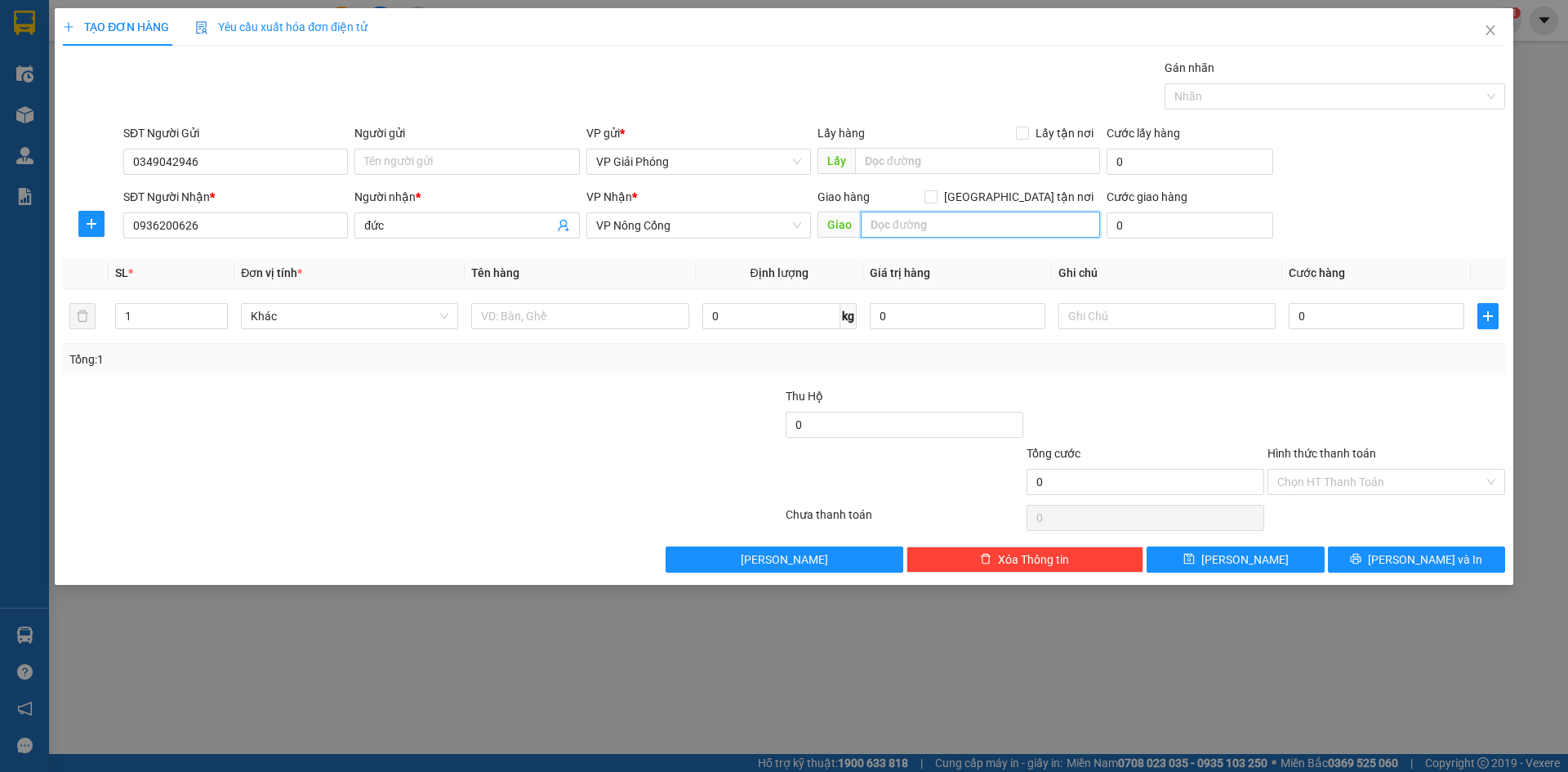
click at [976, 223] on input "text" at bounding box center [980, 224] width 240 height 26
type input "trang trại bò sữa th"
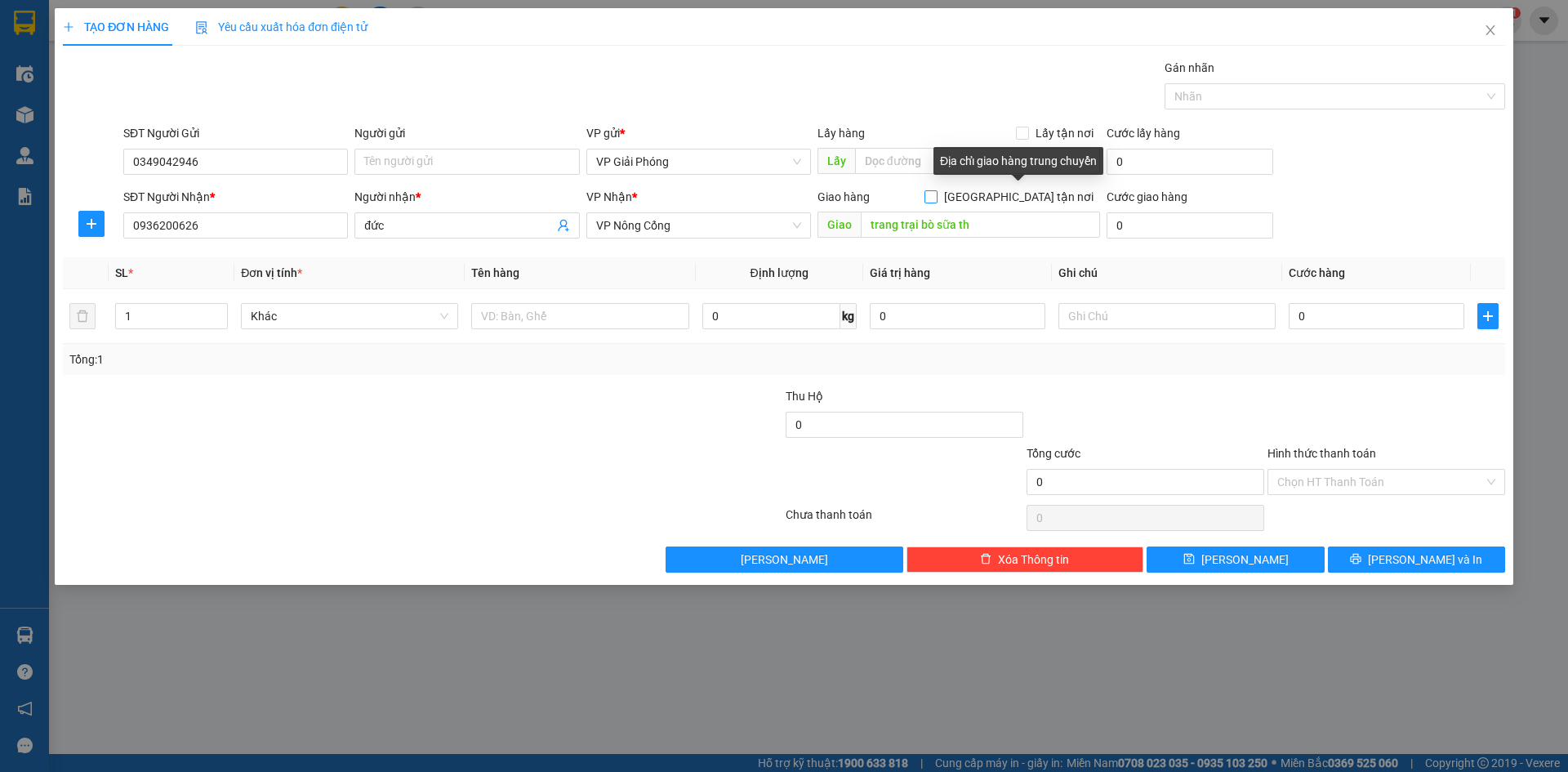
click at [936, 199] on input "[GEOGRAPHIC_DATA] tận nơi" at bounding box center [931, 196] width 12 height 12
checkbox input "true"
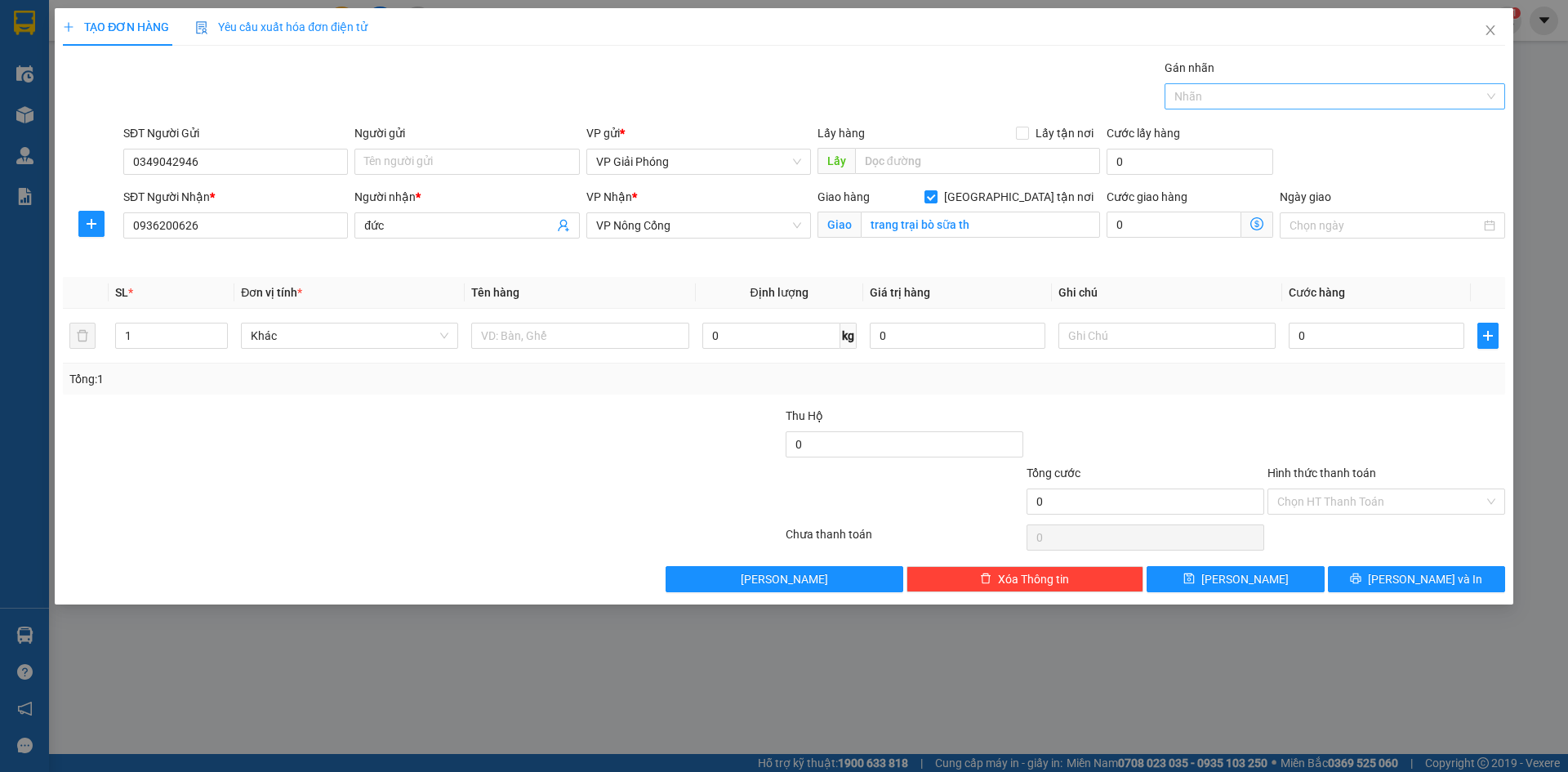
click at [1262, 92] on div at bounding box center [1327, 96] width 316 height 19
type input "171"
click at [1351, 126] on div "0906 234 171" at bounding box center [1335, 129] width 321 height 18
click at [535, 342] on input "text" at bounding box center [580, 335] width 217 height 26
type input "bao"
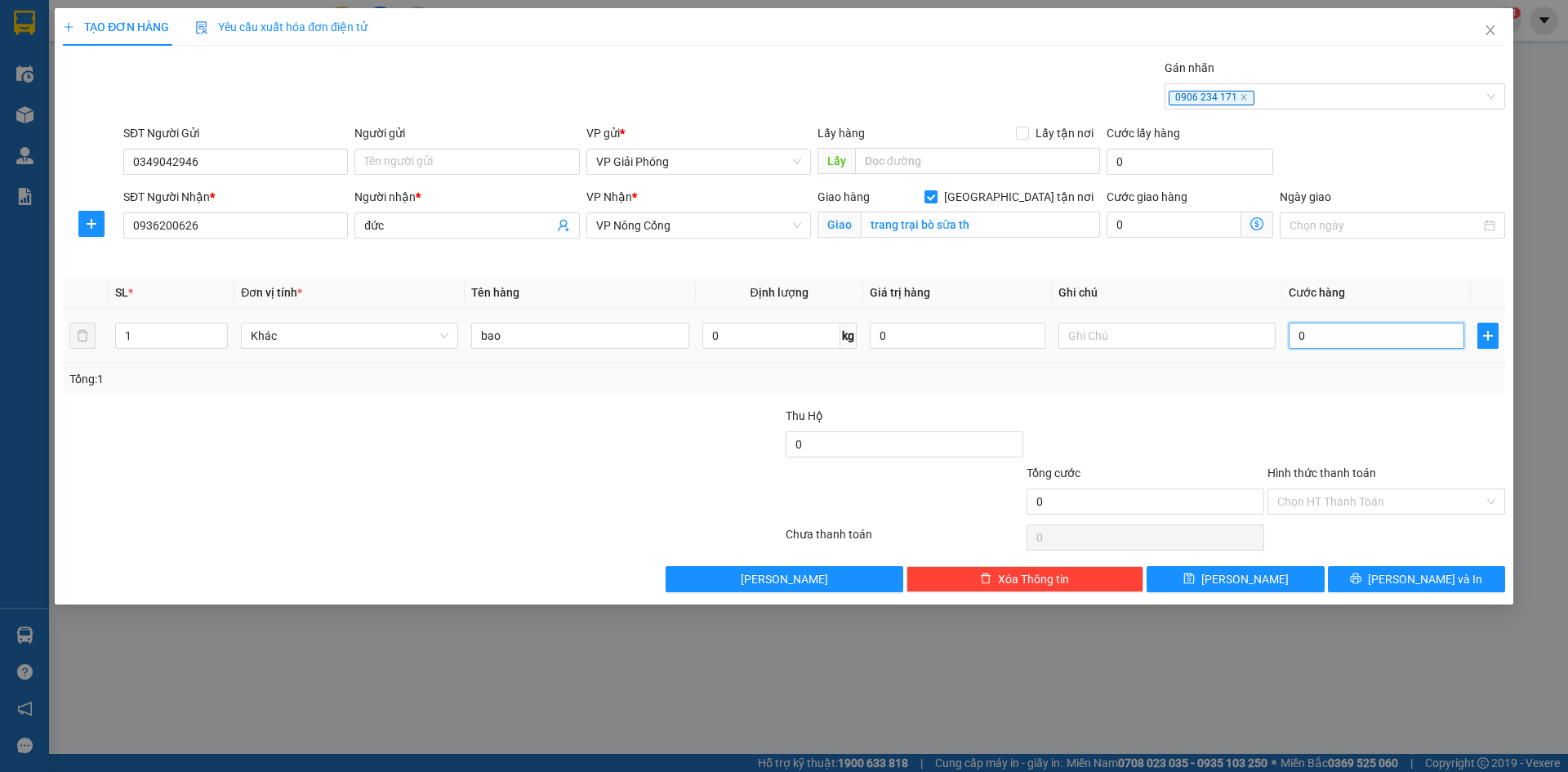
click at [1392, 330] on input "0" at bounding box center [1377, 335] width 175 height 26
type input "7"
type input "70"
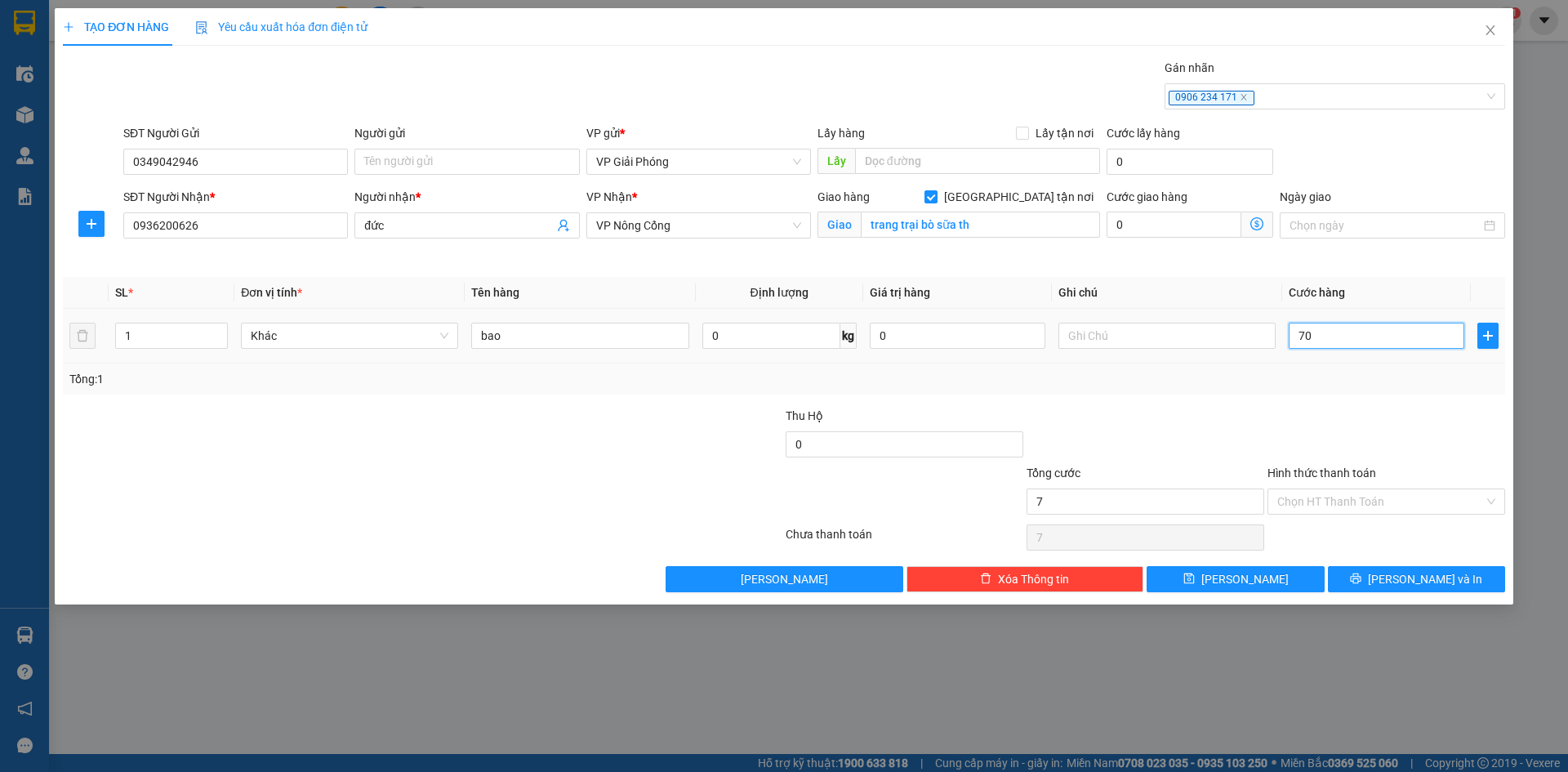
type input "70"
click at [1363, 332] on input "70" at bounding box center [1377, 335] width 175 height 26
type input "7"
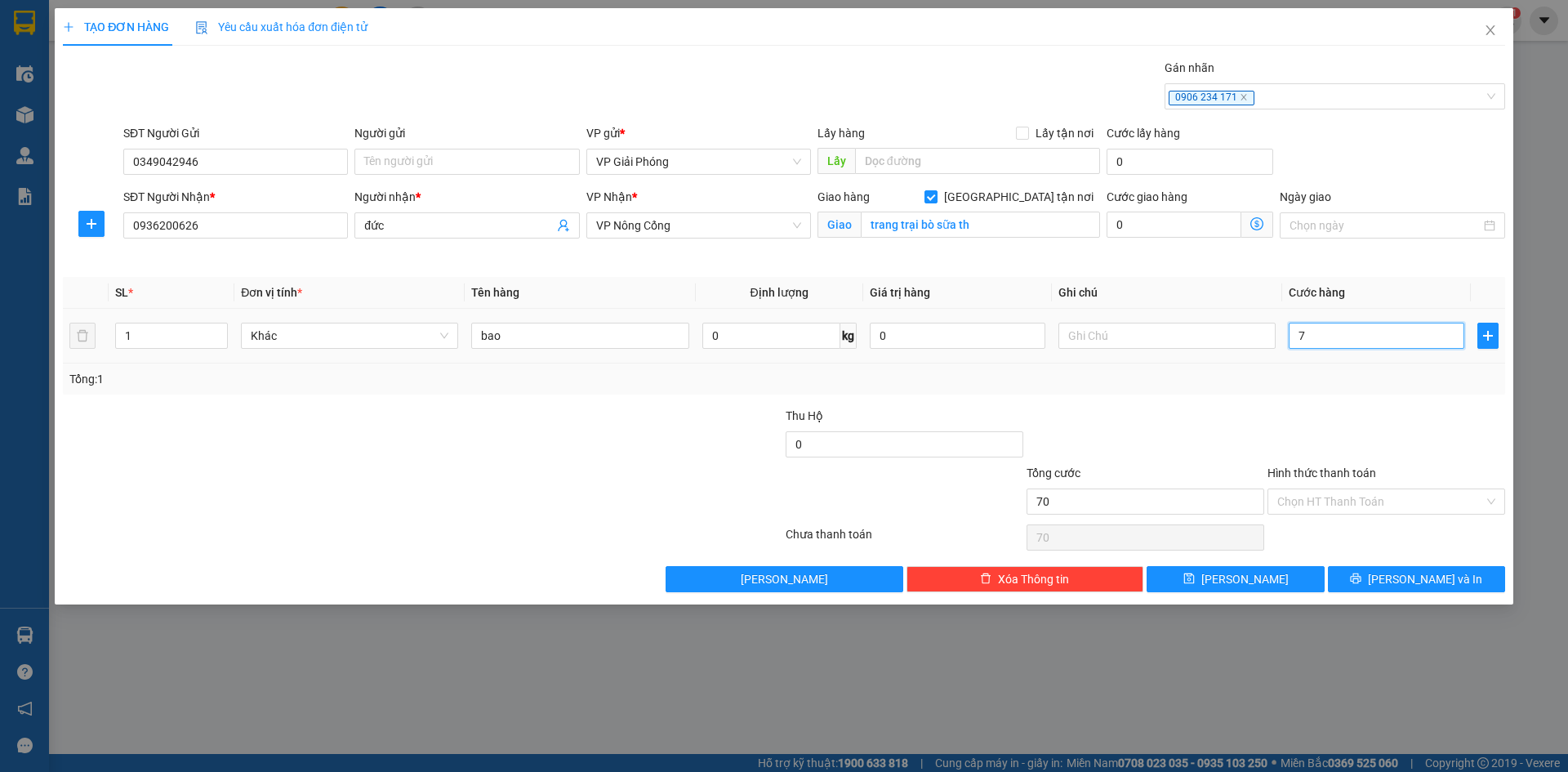
type input "7"
type input "0"
type input "06"
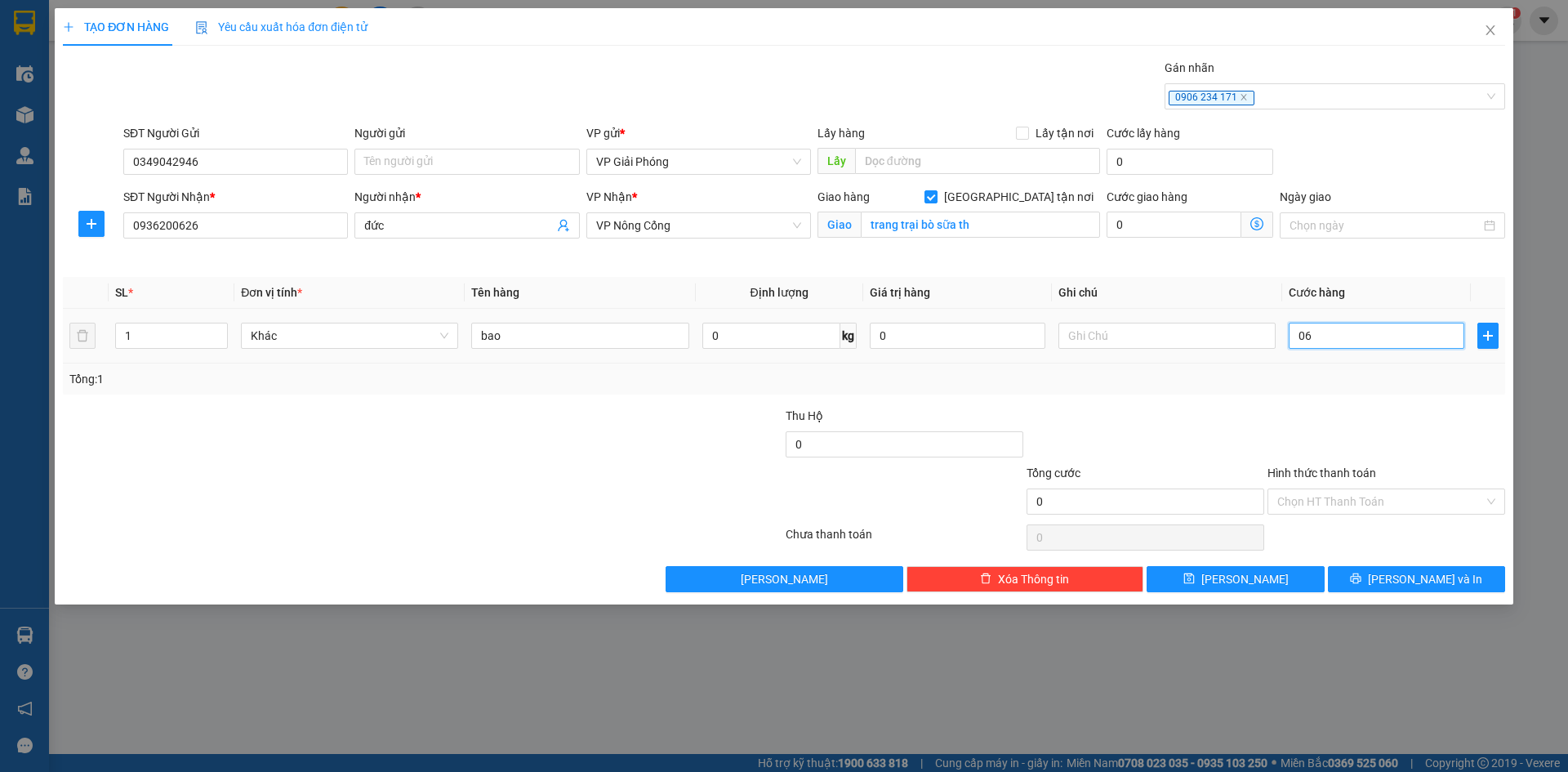
type input "6"
type input "060"
type input "60"
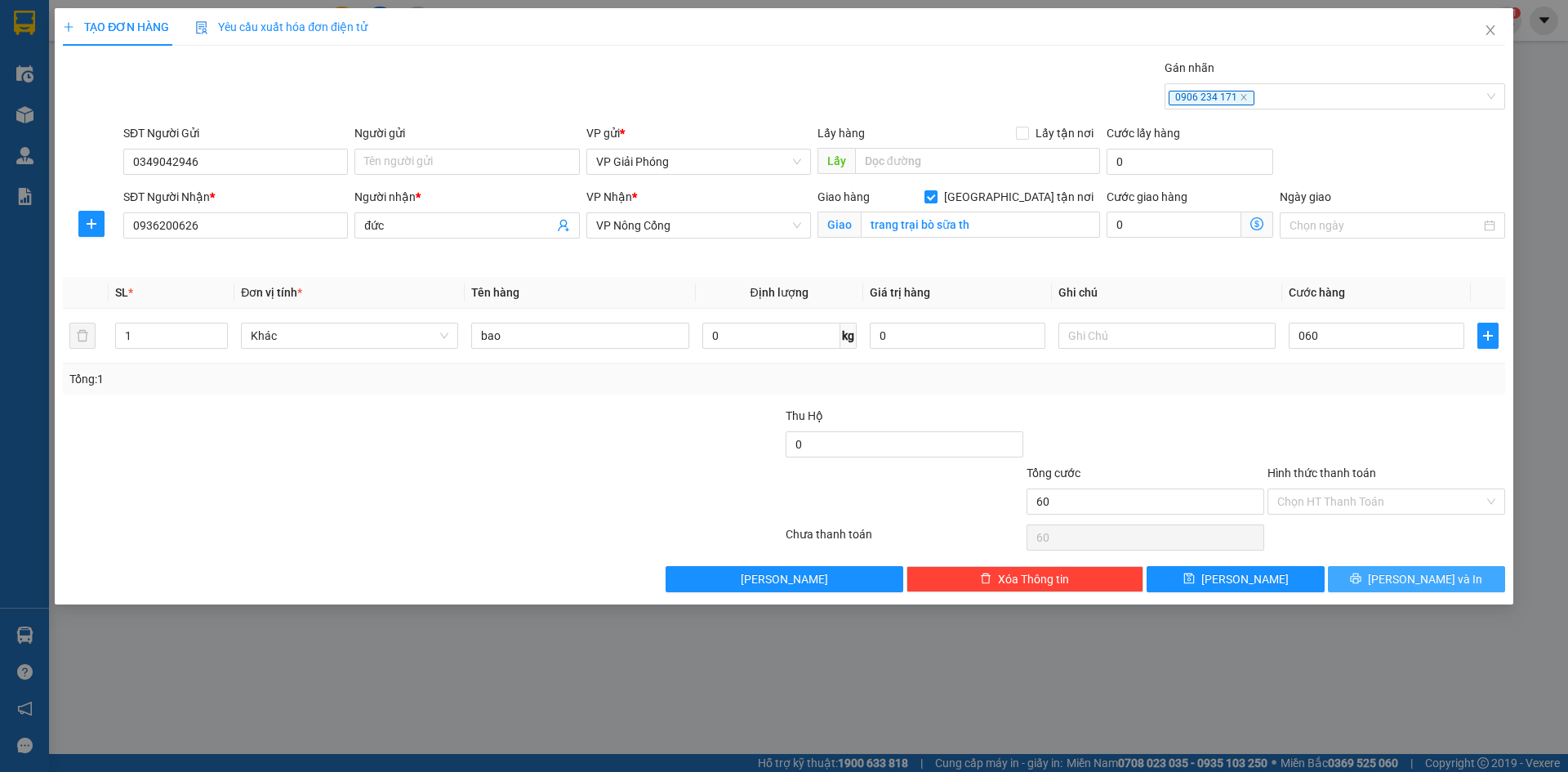
type input "60.000"
drag, startPoint x: 1399, startPoint y: 589, endPoint x: 1404, endPoint y: 575, distance: 14.9
click at [1401, 588] on button "[PERSON_NAME] và In" at bounding box center [1417, 578] width 177 height 26
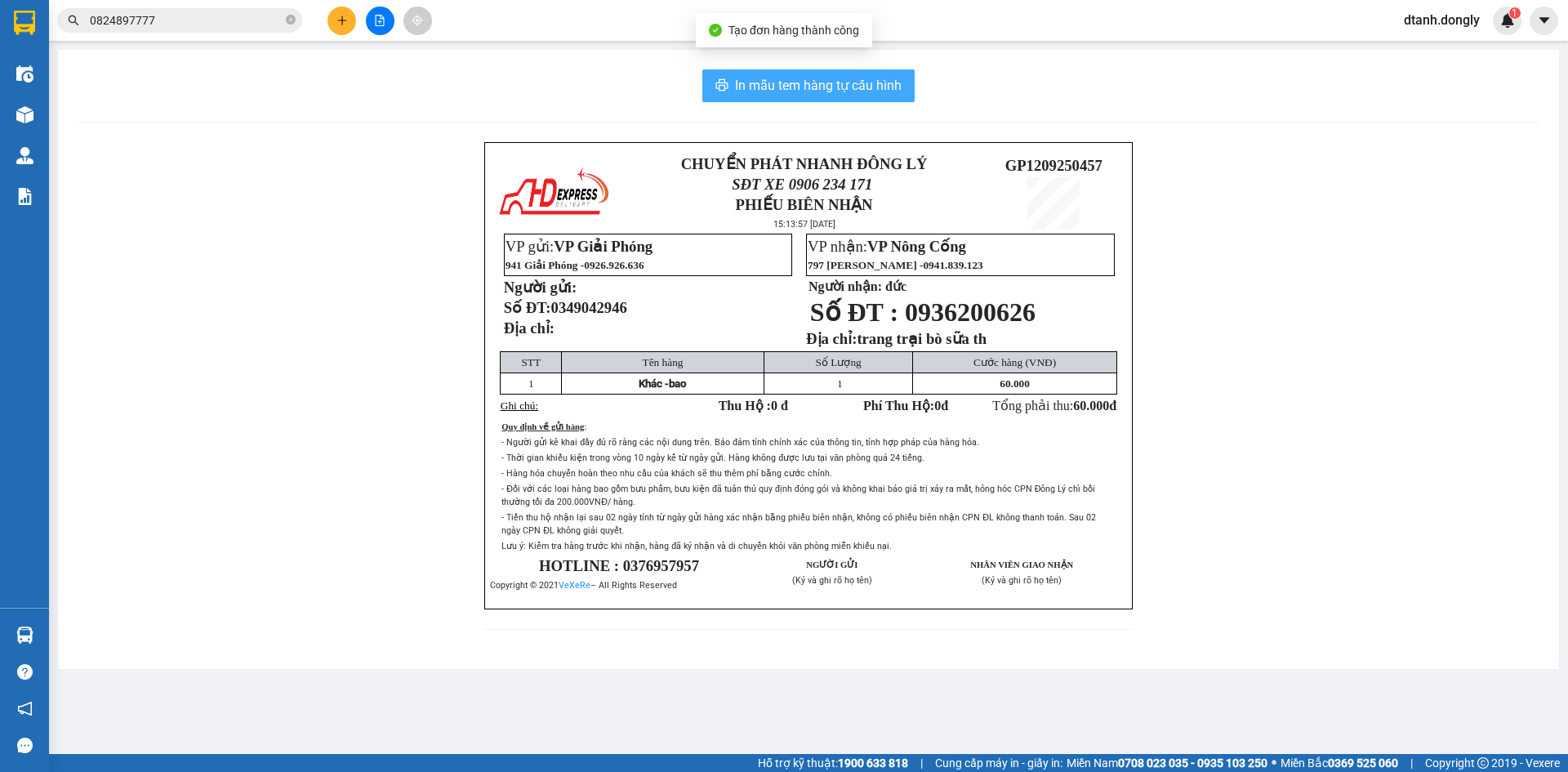
click at [823, 93] on span "In mẫu tem hàng tự cấu hình" at bounding box center [819, 85] width 167 height 20
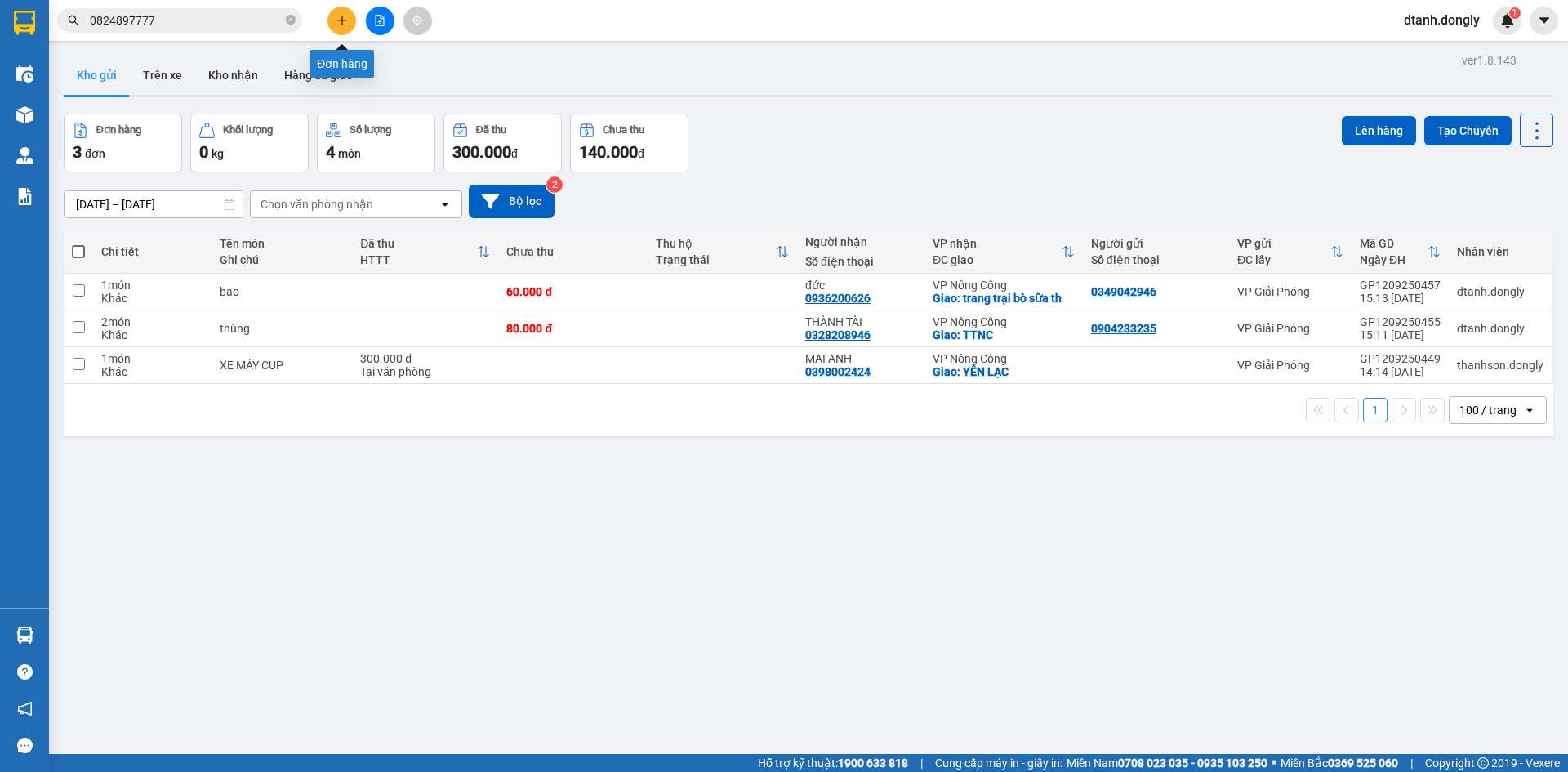
click at [348, 19] on button at bounding box center [341, 21] width 28 height 28
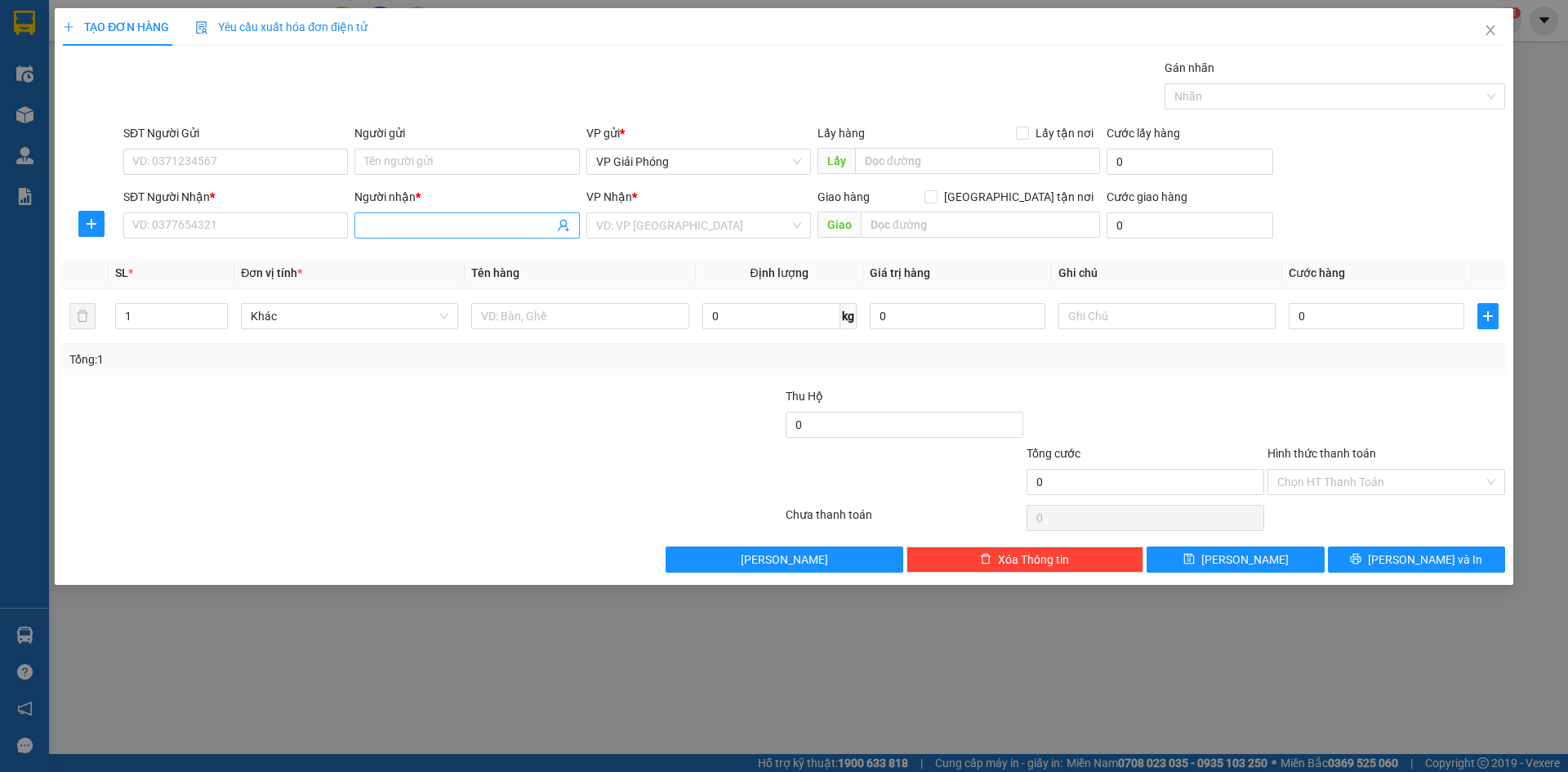
click at [398, 223] on input "Người nhận *" at bounding box center [458, 225] width 189 height 18
type input "hùng mai"
click at [513, 382] on div "Transit Pickup Surcharge Ids Transit Deliver Surcharge Ids Transit Deliver Surc…" at bounding box center [784, 315] width 1443 height 513
click at [685, 662] on div "TẠO ĐƠN HÀNG Yêu cầu xuất hóa đơn điện tử Transit Pickup Surcharge Ids Transit …" at bounding box center [784, 386] width 1568 height 772
click at [298, 166] on input "SĐT Người Gửi" at bounding box center [235, 161] width 225 height 26
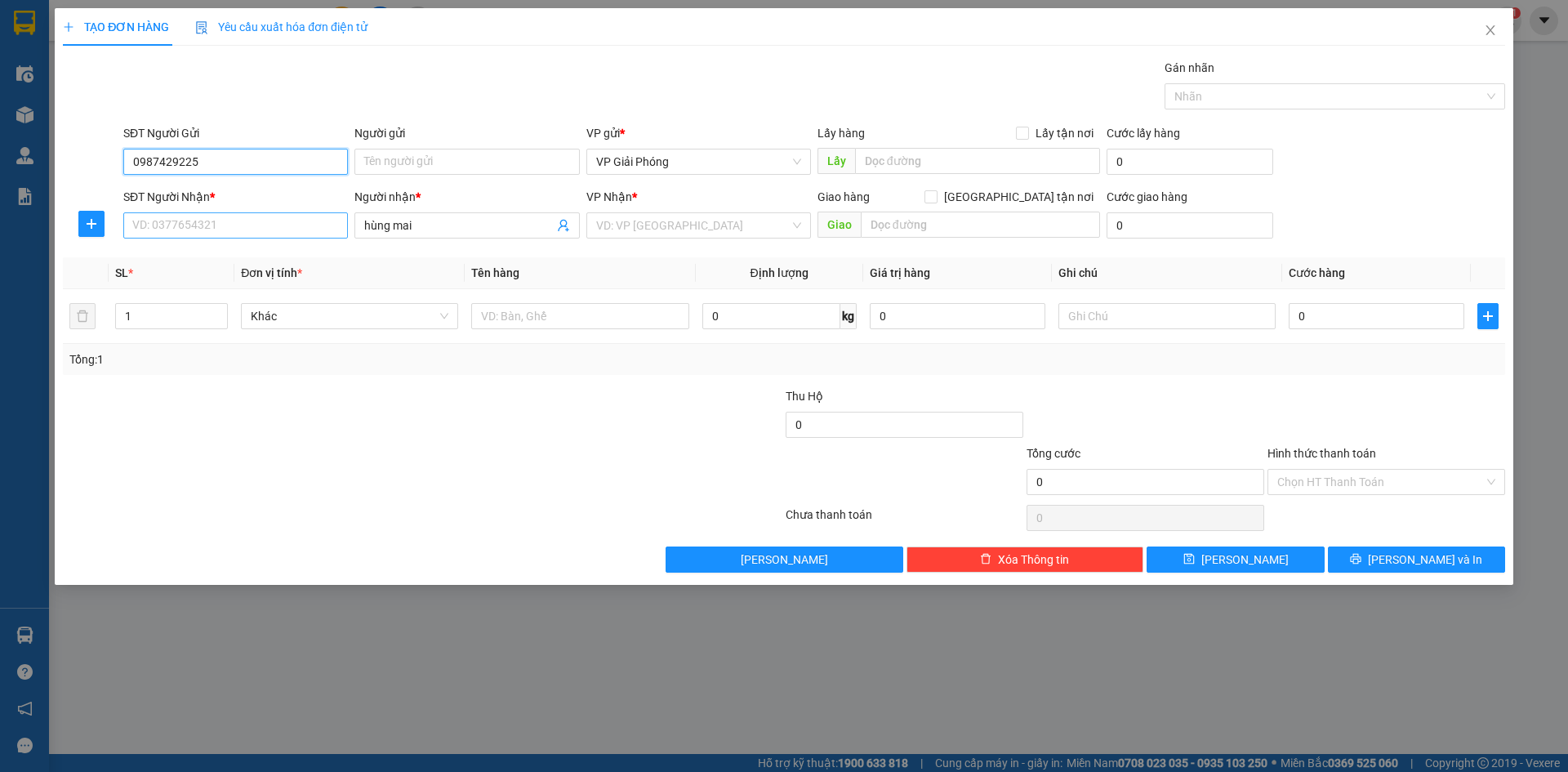
type input "0987429225"
drag, startPoint x: 277, startPoint y: 234, endPoint x: 281, endPoint y: 224, distance: 10.8
click at [277, 233] on input "SĐT Người Nhận *" at bounding box center [235, 225] width 225 height 26
drag, startPoint x: 221, startPoint y: 164, endPoint x: 34, endPoint y: 146, distance: 187.9
click at [45, 141] on div "TẠO ĐƠN HÀNG Yêu cầu xuất hóa đơn điện tử Transit Pickup Surcharge Ids Transit …" at bounding box center [784, 386] width 1568 height 772
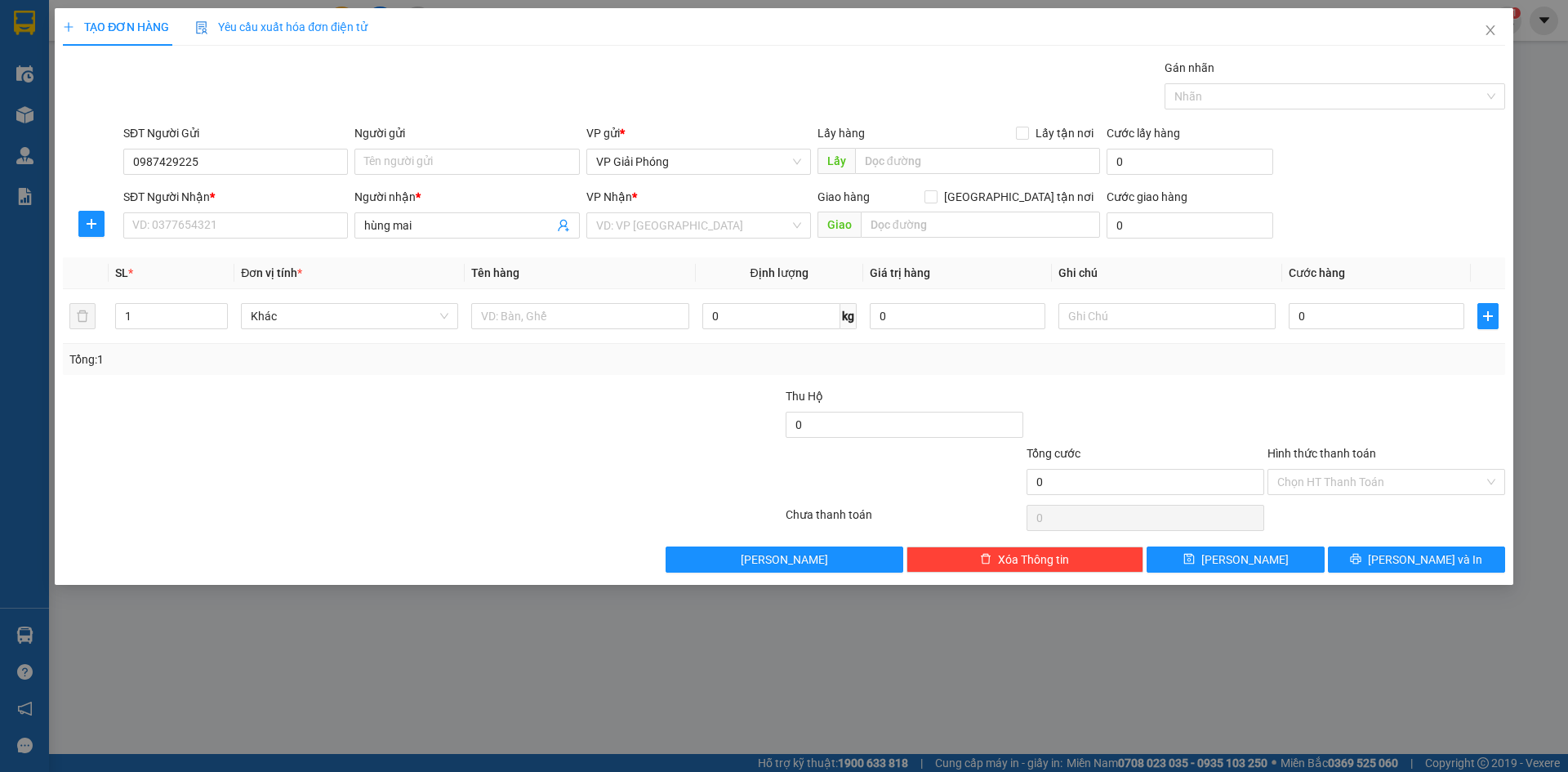
drag, startPoint x: 293, startPoint y: 56, endPoint x: 158, endPoint y: 33, distance: 136.9
click at [158, 33] on span "TẠO ĐƠN HÀNG" at bounding box center [115, 27] width 106 height 13
drag, startPoint x: 211, startPoint y: 159, endPoint x: 113, endPoint y: 175, distance: 99.3
click at [113, 174] on div "SĐT Người Gửi 0987429225 0987429225 Người gửi Tên người gửi VP gửi * VP Giải Ph…" at bounding box center [784, 153] width 1446 height 57
click at [195, 224] on input "SĐT Người Nhận *" at bounding box center [235, 225] width 225 height 26
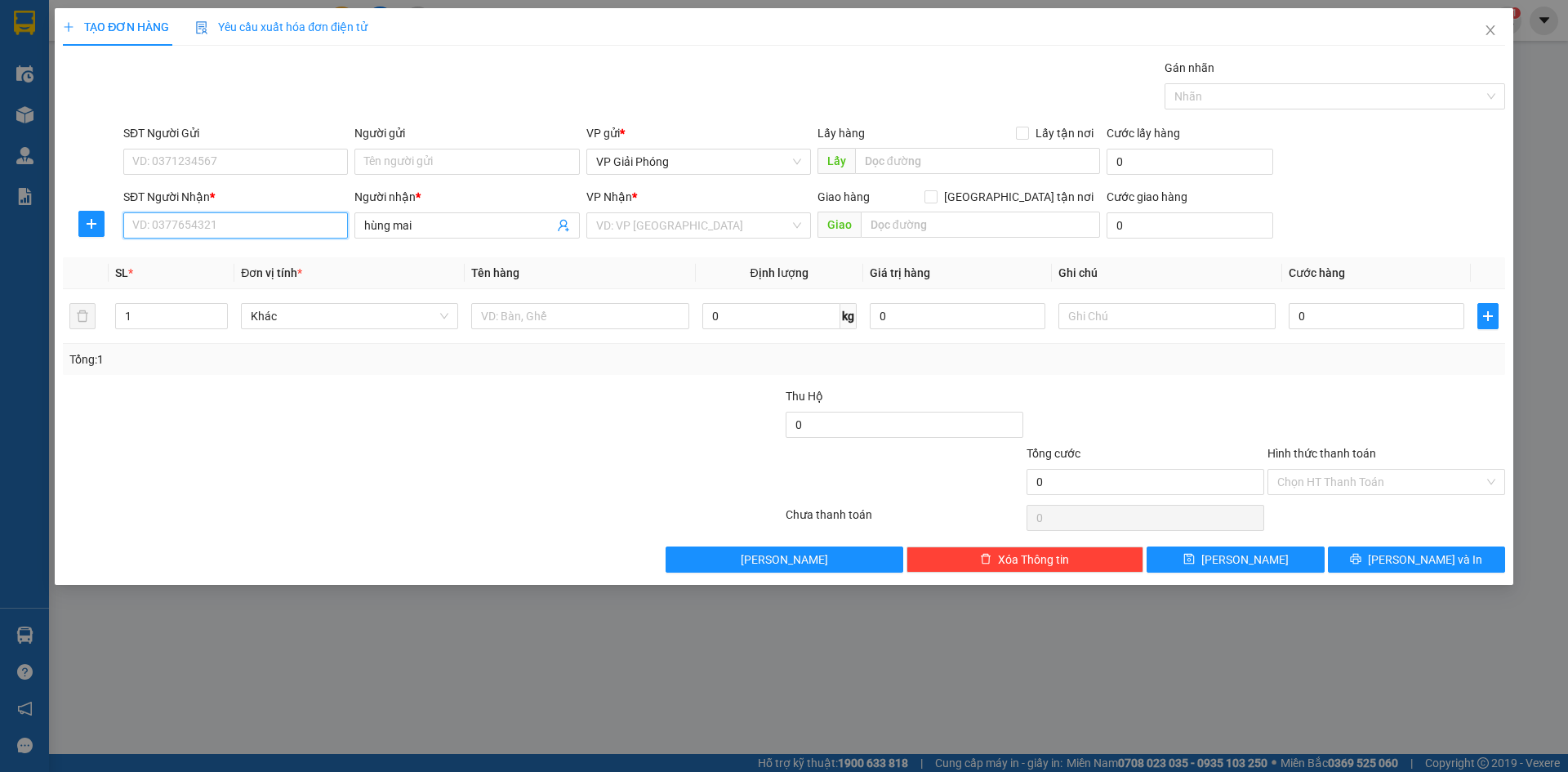
paste input "0987429225"
type input "0987429225"
click at [506, 219] on input "hùng mai" at bounding box center [458, 225] width 189 height 18
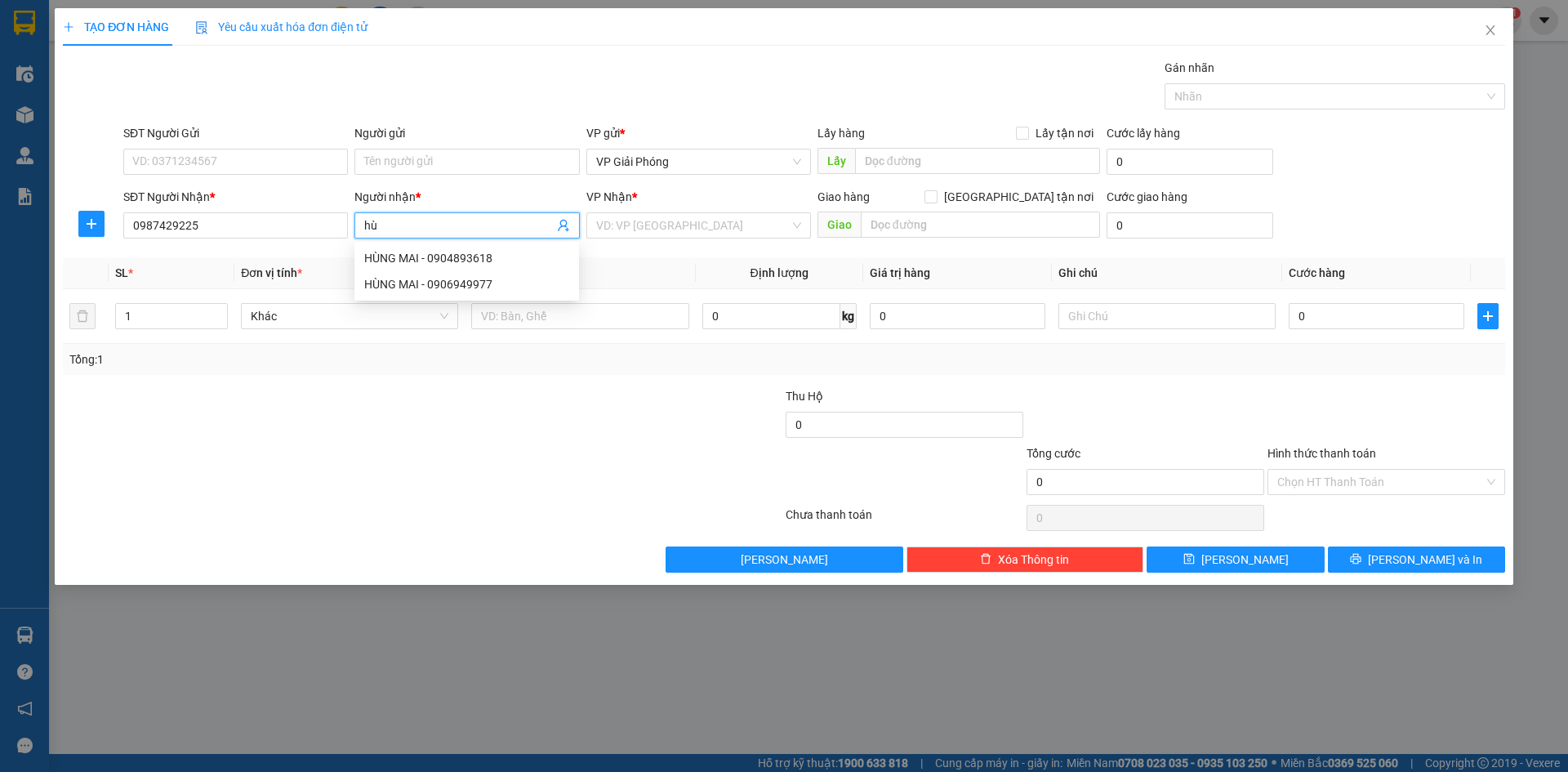
type input "h"
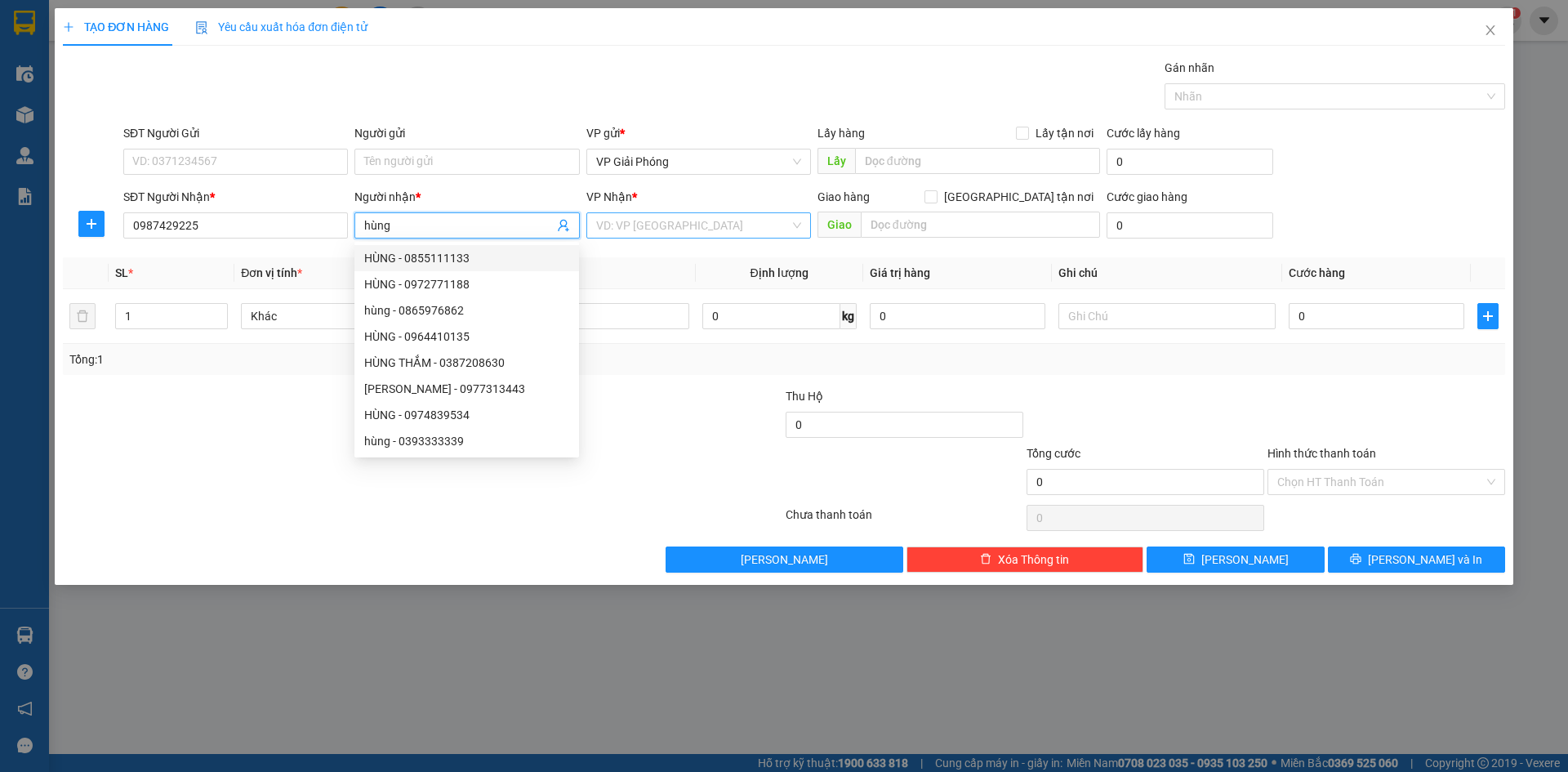
type input "hùng"
click at [715, 220] on input "search" at bounding box center [693, 225] width 194 height 24
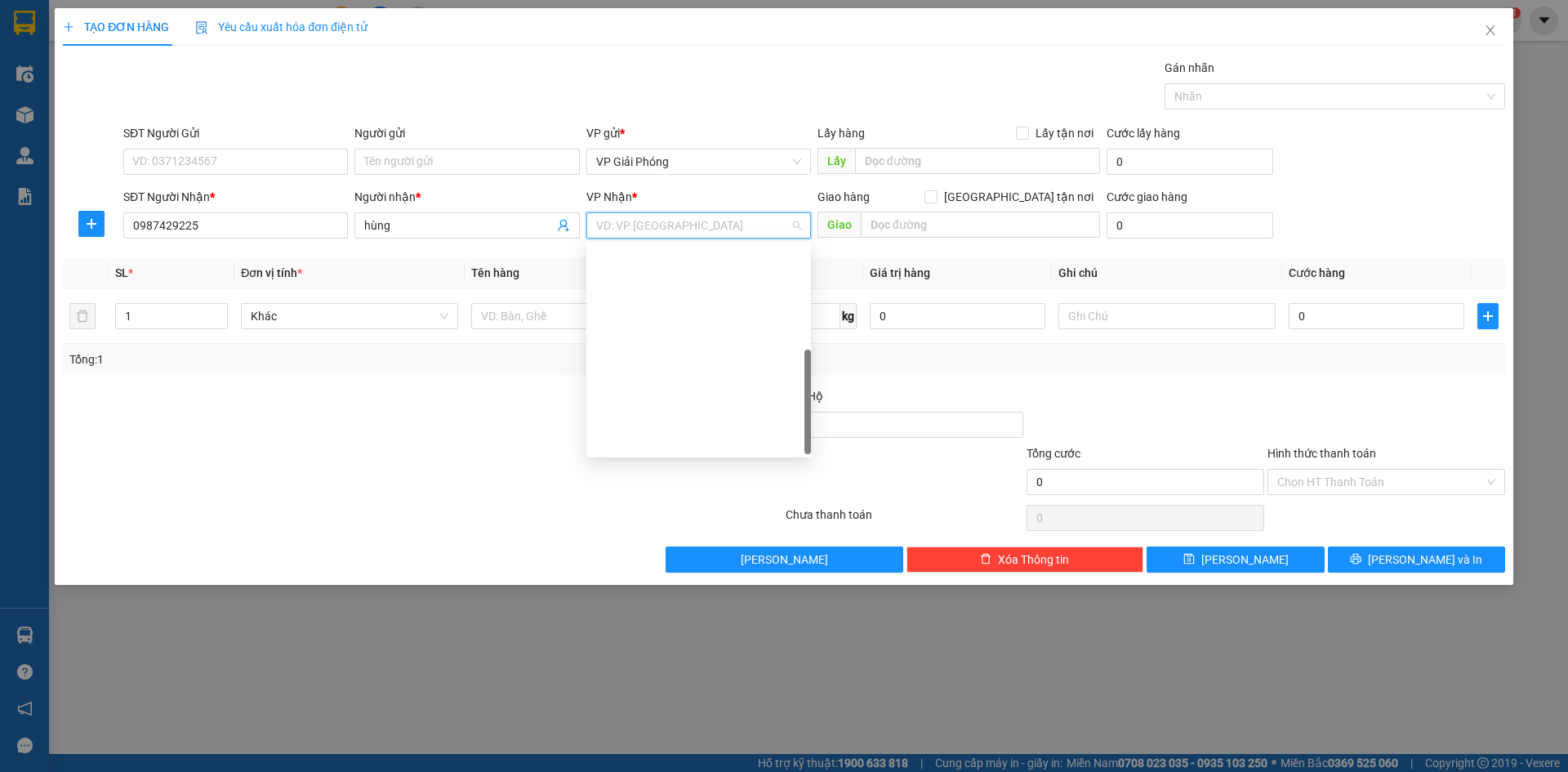
click at [705, 663] on div "VP Nông Cống" at bounding box center [698, 675] width 225 height 26
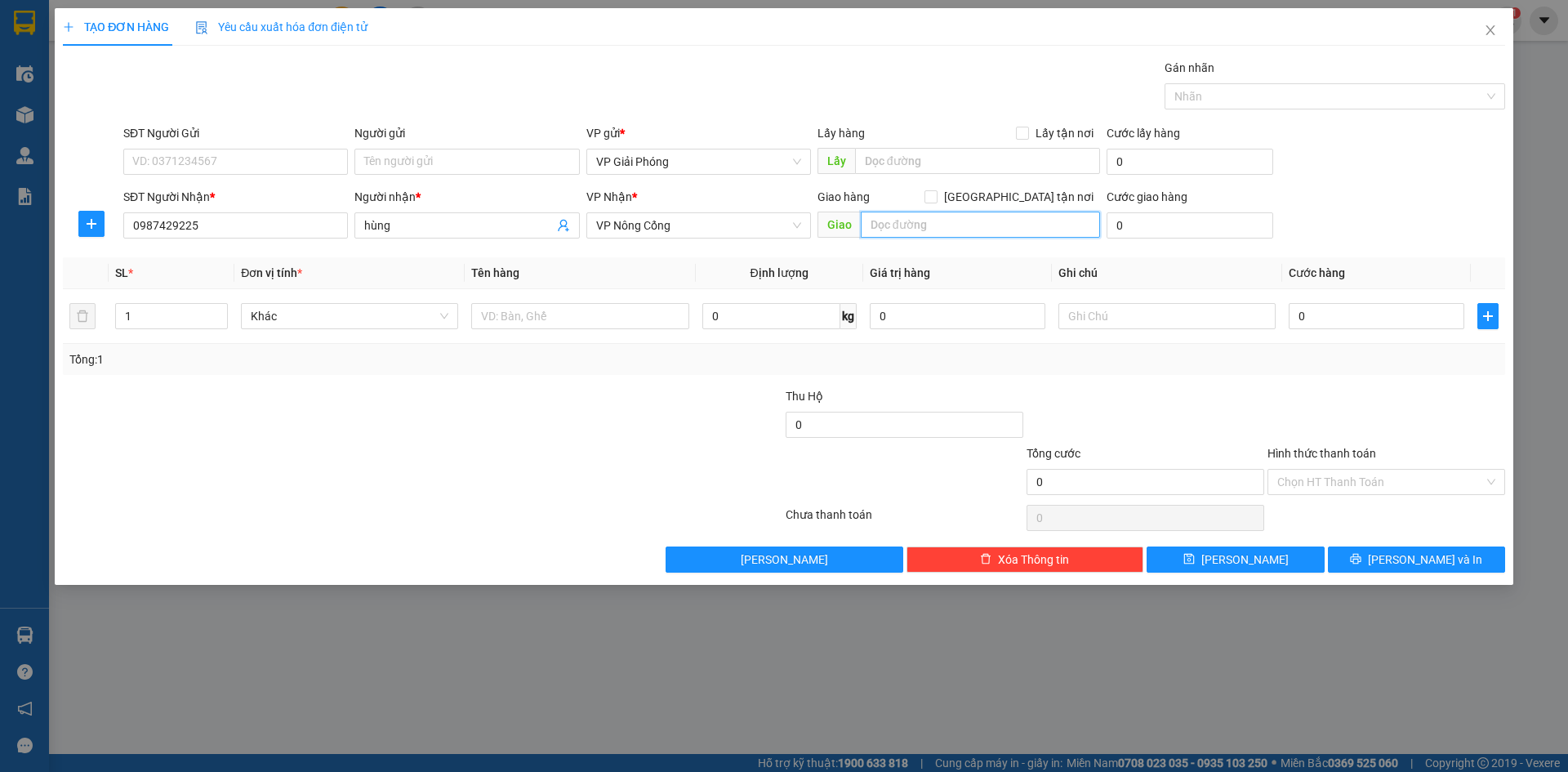
click at [977, 223] on input "text" at bounding box center [980, 224] width 240 height 26
type input "vạn thắng"
click at [936, 199] on input "[GEOGRAPHIC_DATA] tận nơi" at bounding box center [931, 196] width 12 height 12
checkbox input "true"
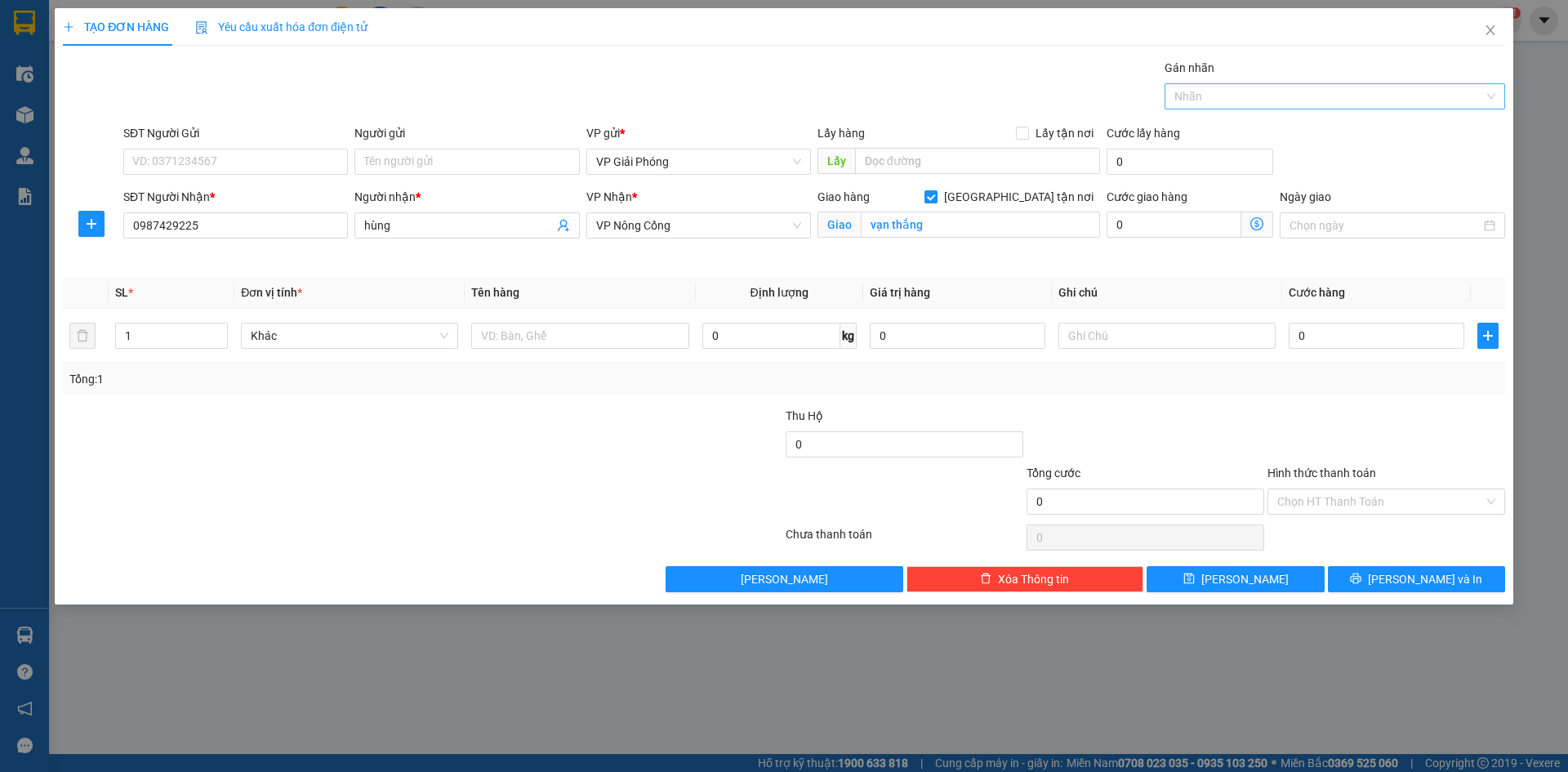
click at [1396, 88] on div at bounding box center [1327, 96] width 316 height 19
type input "171"
click at [1360, 124] on div "0906 234 171" at bounding box center [1335, 129] width 321 height 18
click at [157, 376] on div "Tổng: 1" at bounding box center [337, 379] width 536 height 18
click at [542, 342] on input "text" at bounding box center [580, 335] width 217 height 26
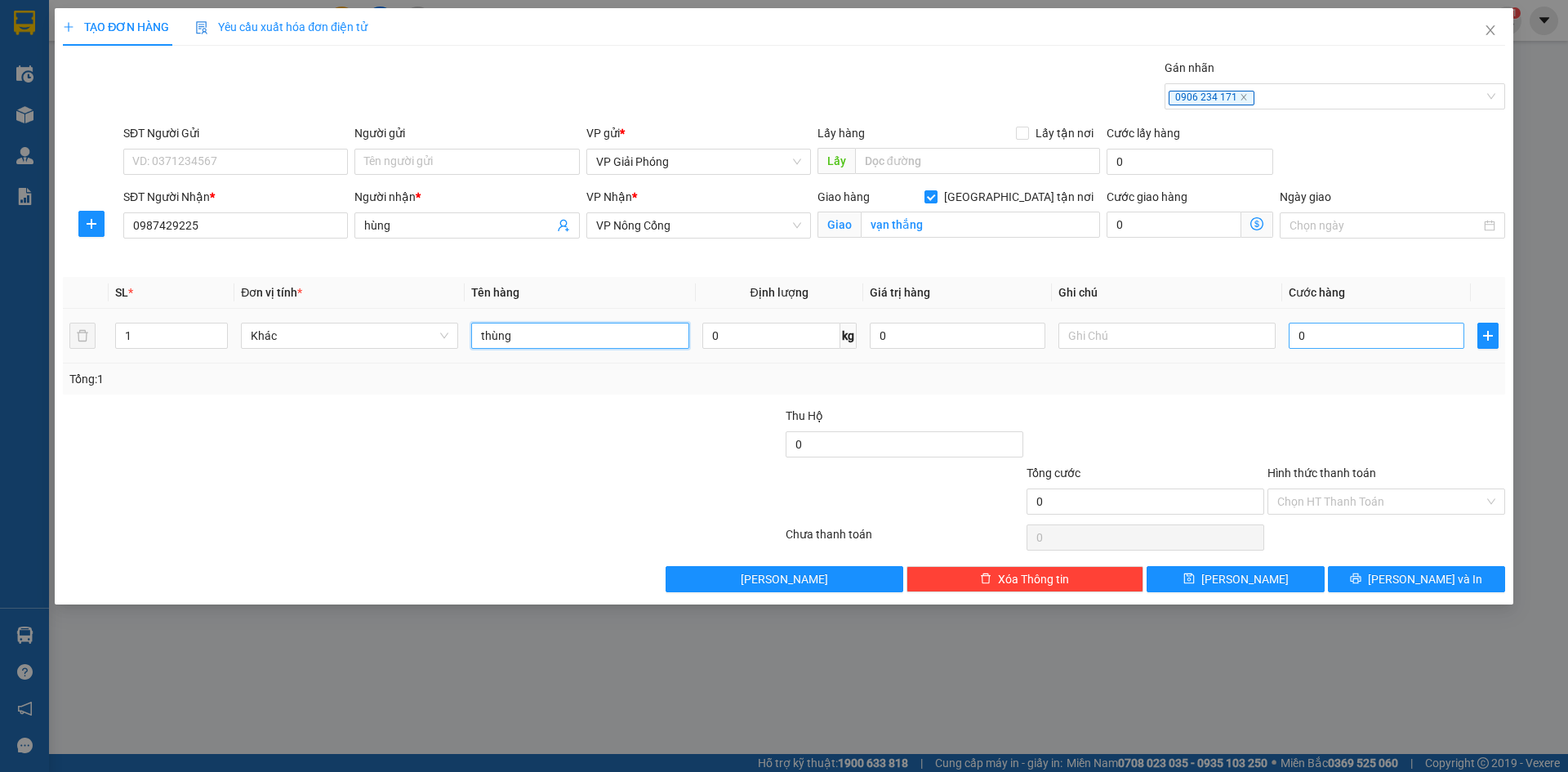
type input "thùng"
click at [1388, 325] on input "0" at bounding box center [1377, 335] width 175 height 26
type input "4"
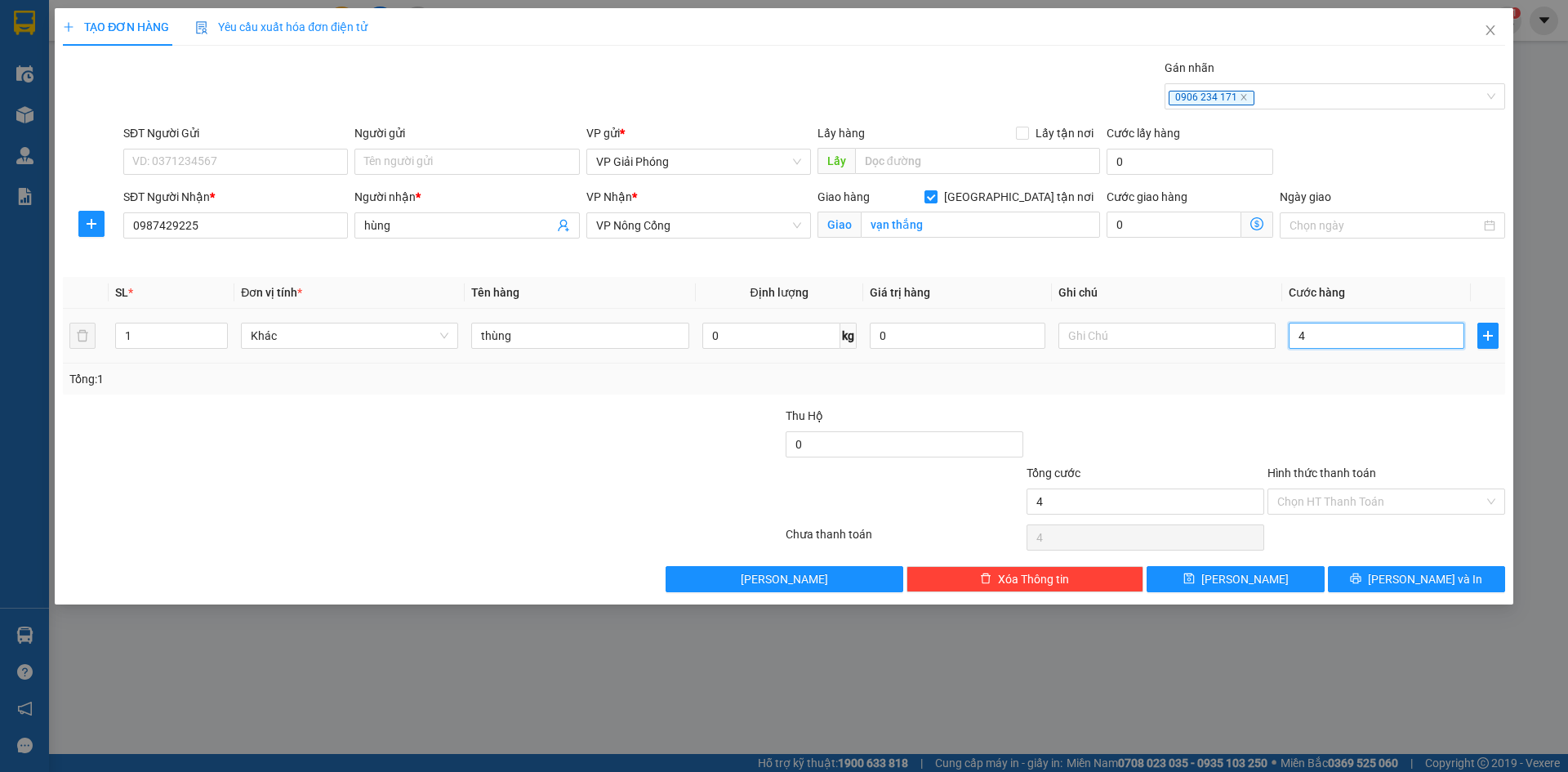
type input "40"
type input "40.000"
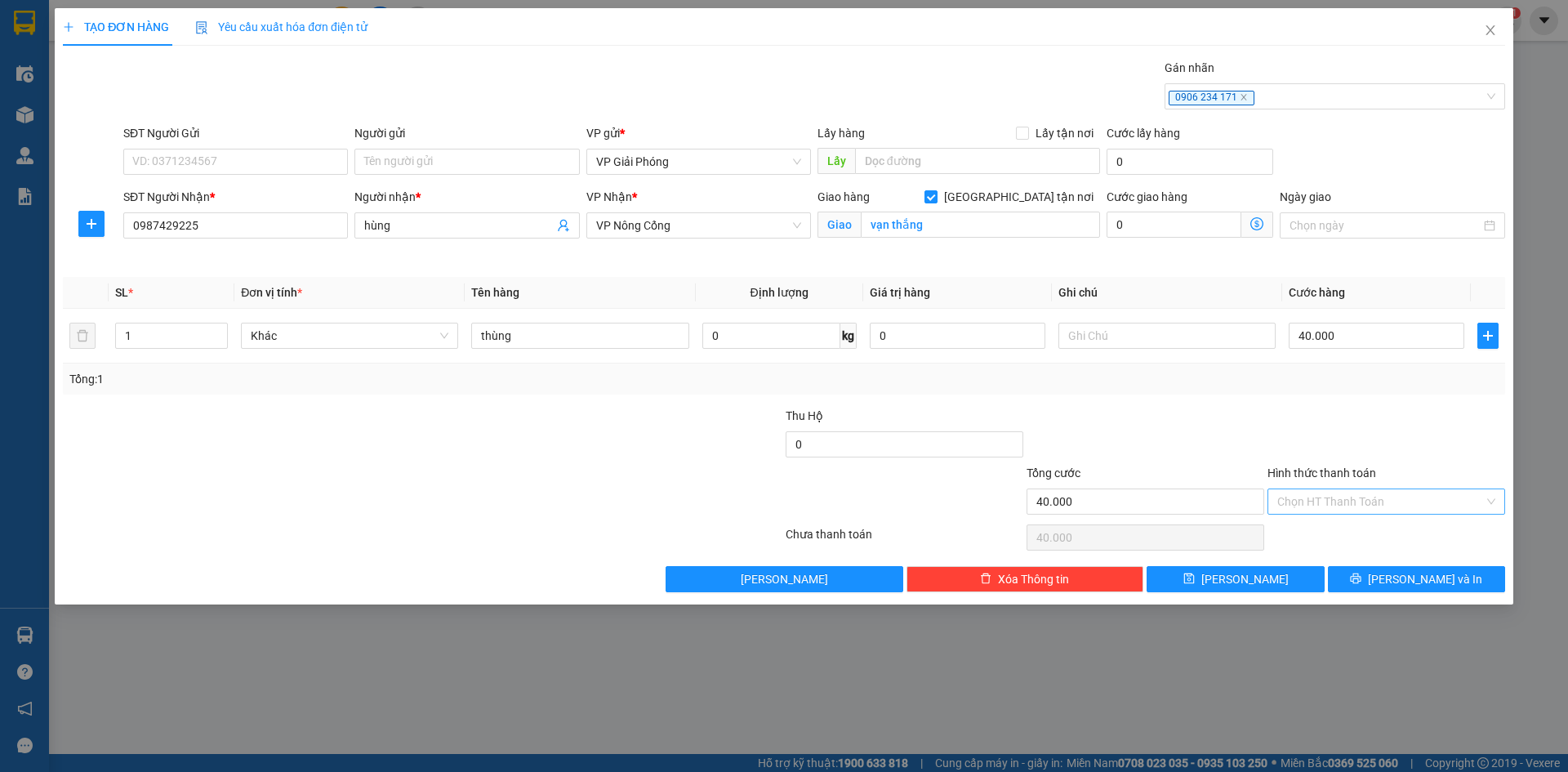
click at [1429, 506] on input "Hình thức thanh toán" at bounding box center [1381, 501] width 207 height 24
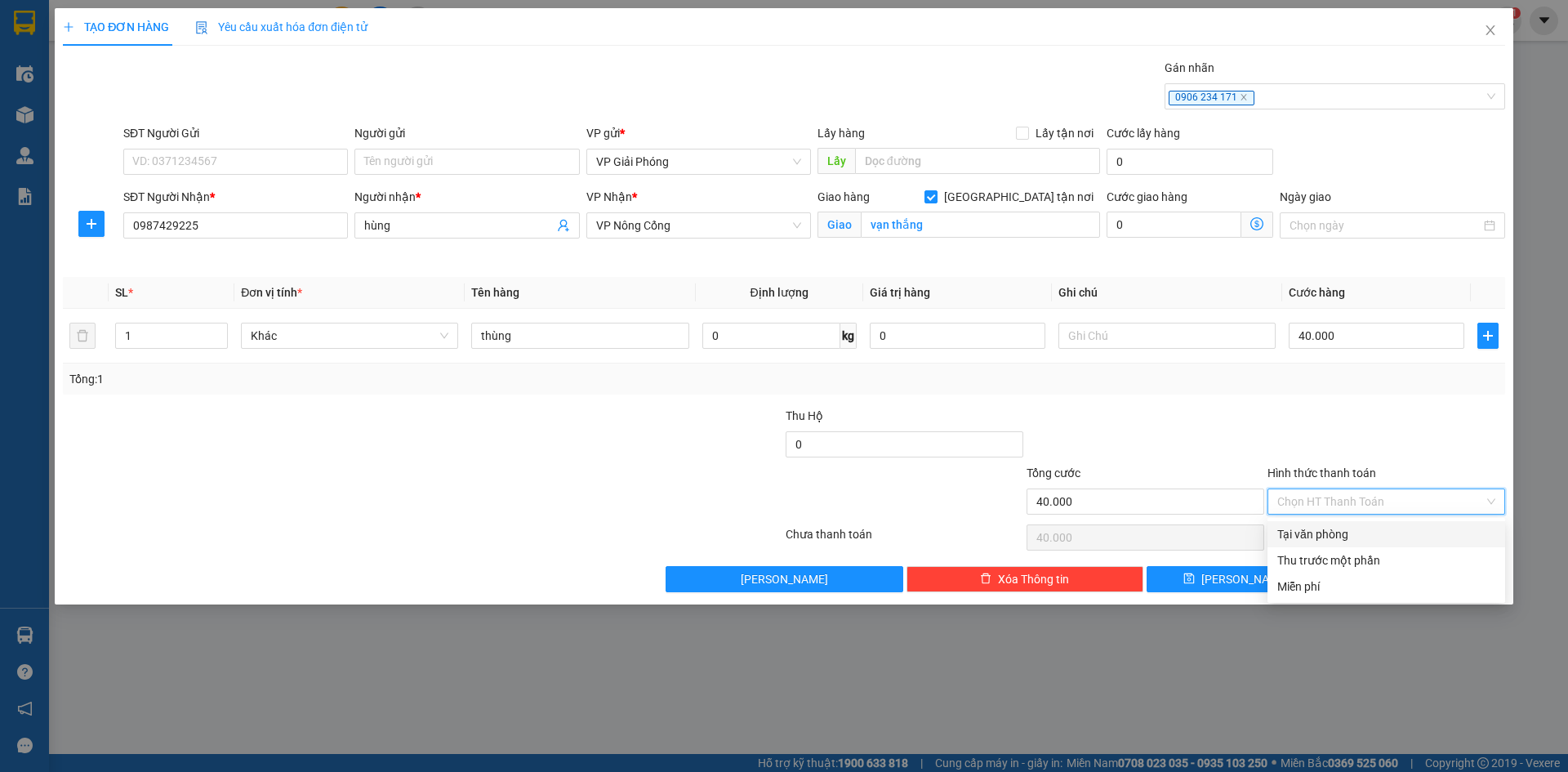
drag, startPoint x: 1358, startPoint y: 531, endPoint x: 1368, endPoint y: 532, distance: 10.0
click at [1358, 532] on div "Tại văn phòng" at bounding box center [1386, 534] width 218 height 18
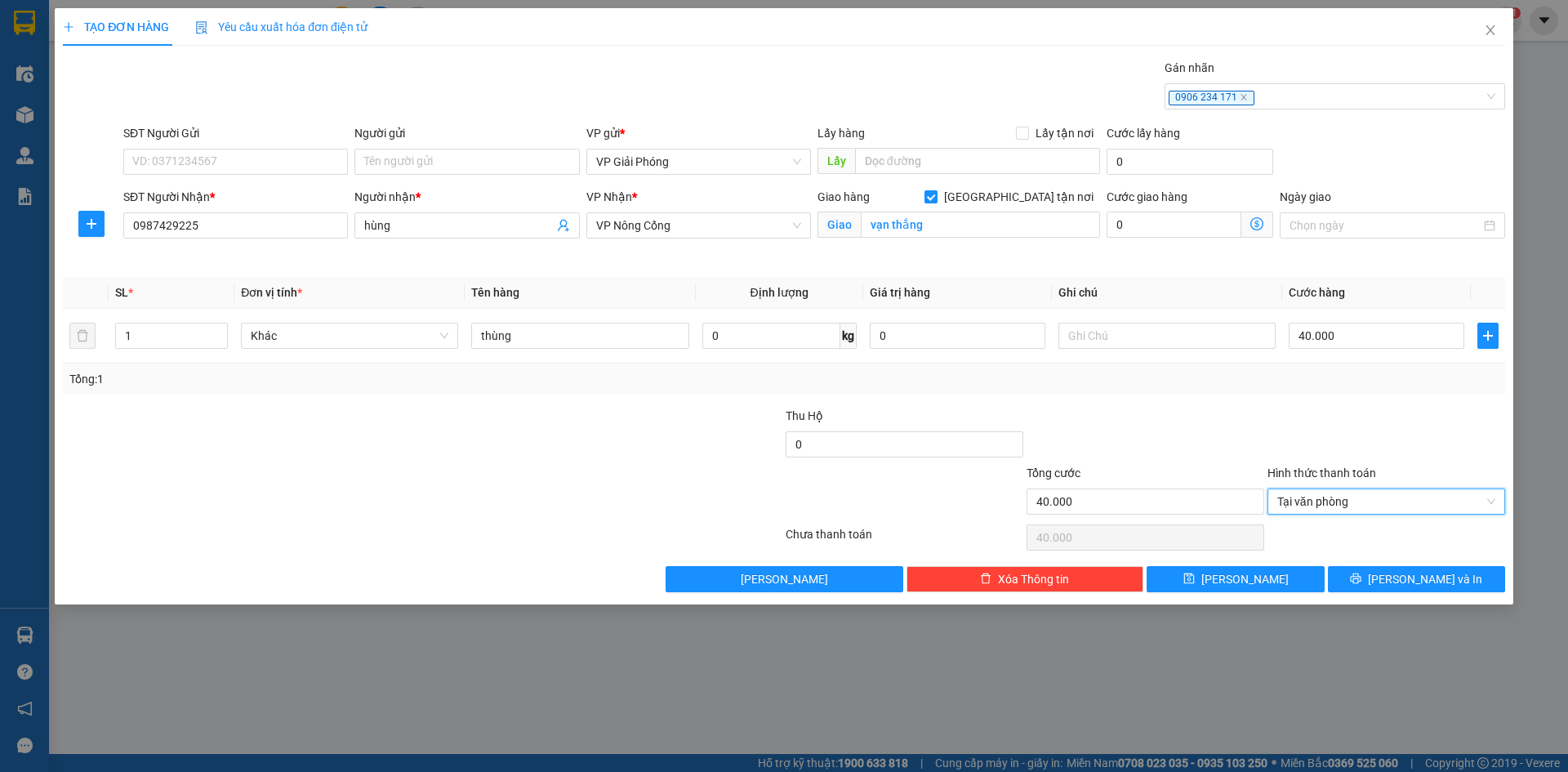
type input "0"
drag, startPoint x: 238, startPoint y: 158, endPoint x: 458, endPoint y: 199, distance: 223.8
click at [238, 159] on input "SĐT Người Gửi" at bounding box center [235, 161] width 225 height 26
type input "0988858"
click at [1417, 571] on span "[PERSON_NAME] và In" at bounding box center [1425, 579] width 114 height 18
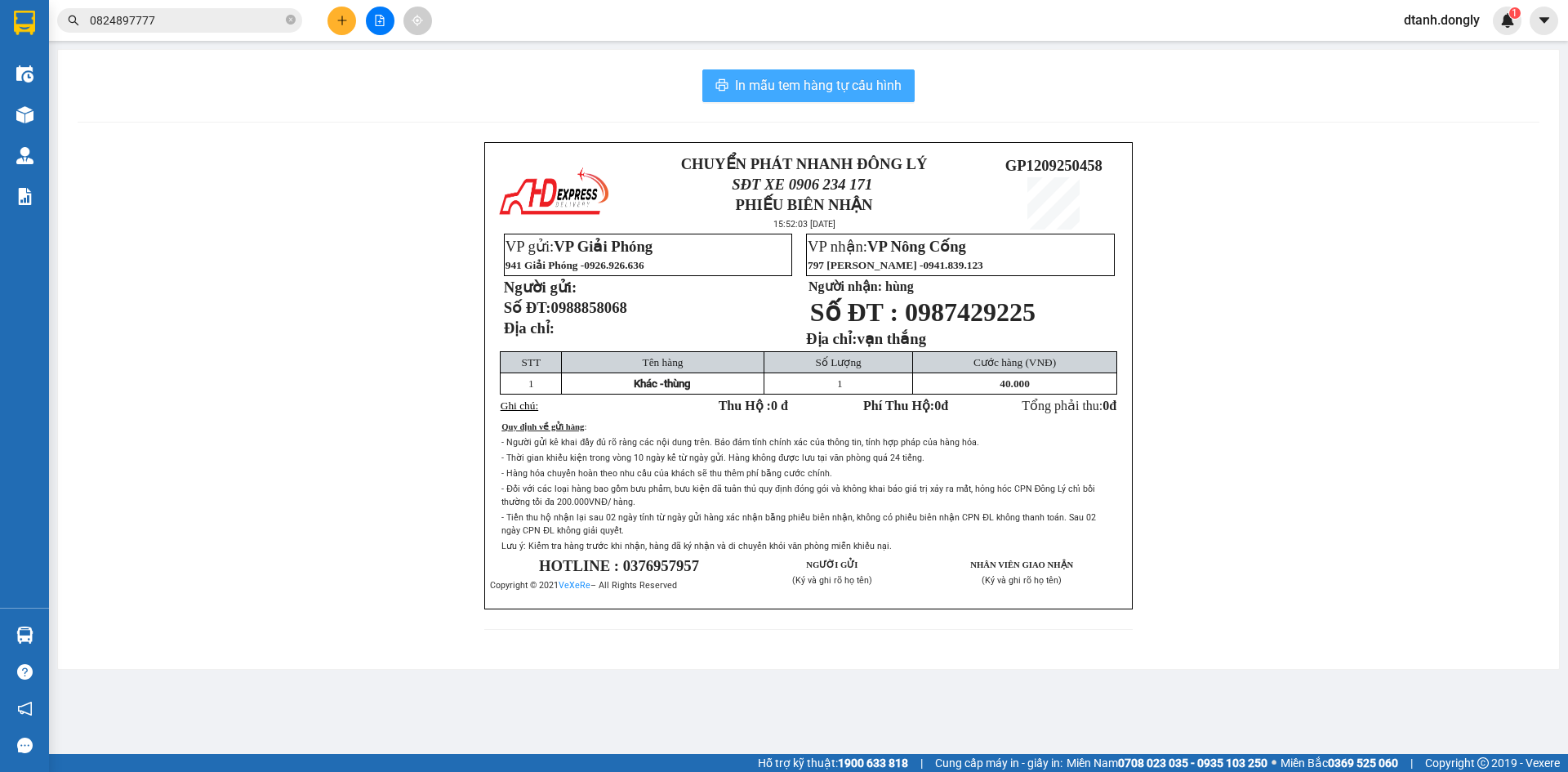
click at [883, 86] on span "In mẫu tem hàng tự cấu hình" at bounding box center [819, 85] width 167 height 20
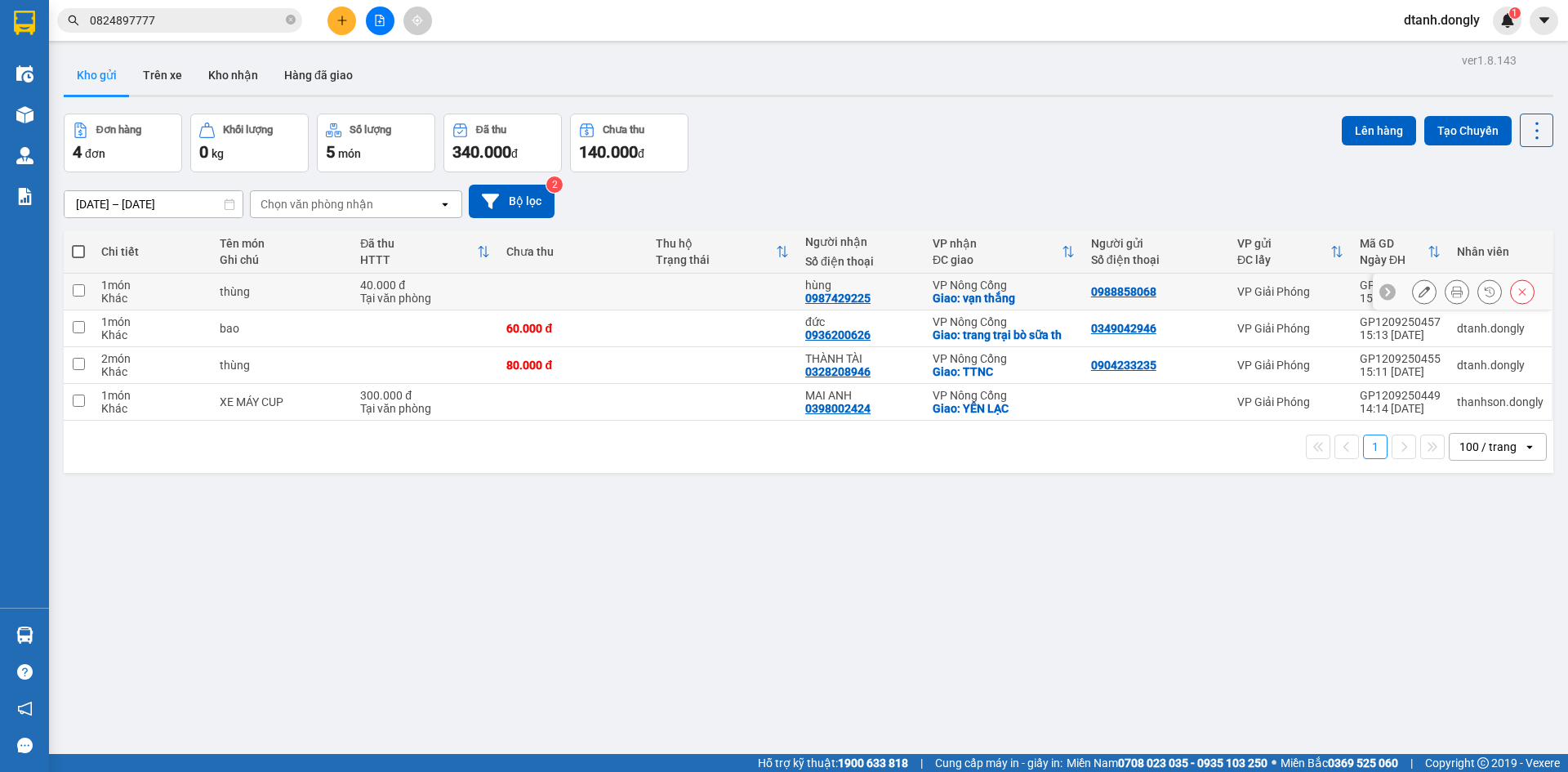
click at [1453, 285] on button at bounding box center [1457, 292] width 23 height 28
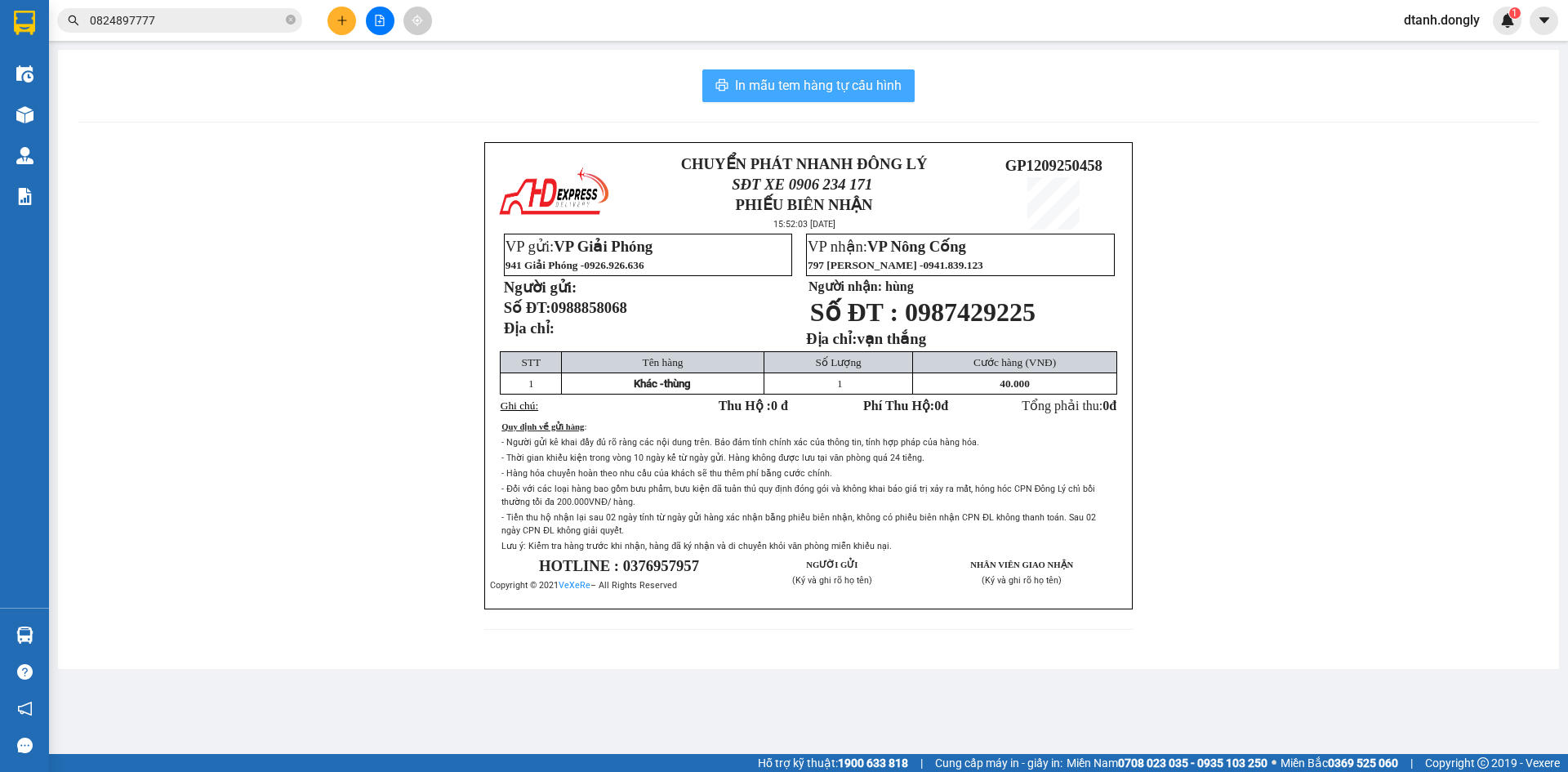
click at [888, 74] on button "In mẫu tem hàng tự cấu hình" at bounding box center [808, 85] width 212 height 33
